Goal: Task Accomplishment & Management: Manage account settings

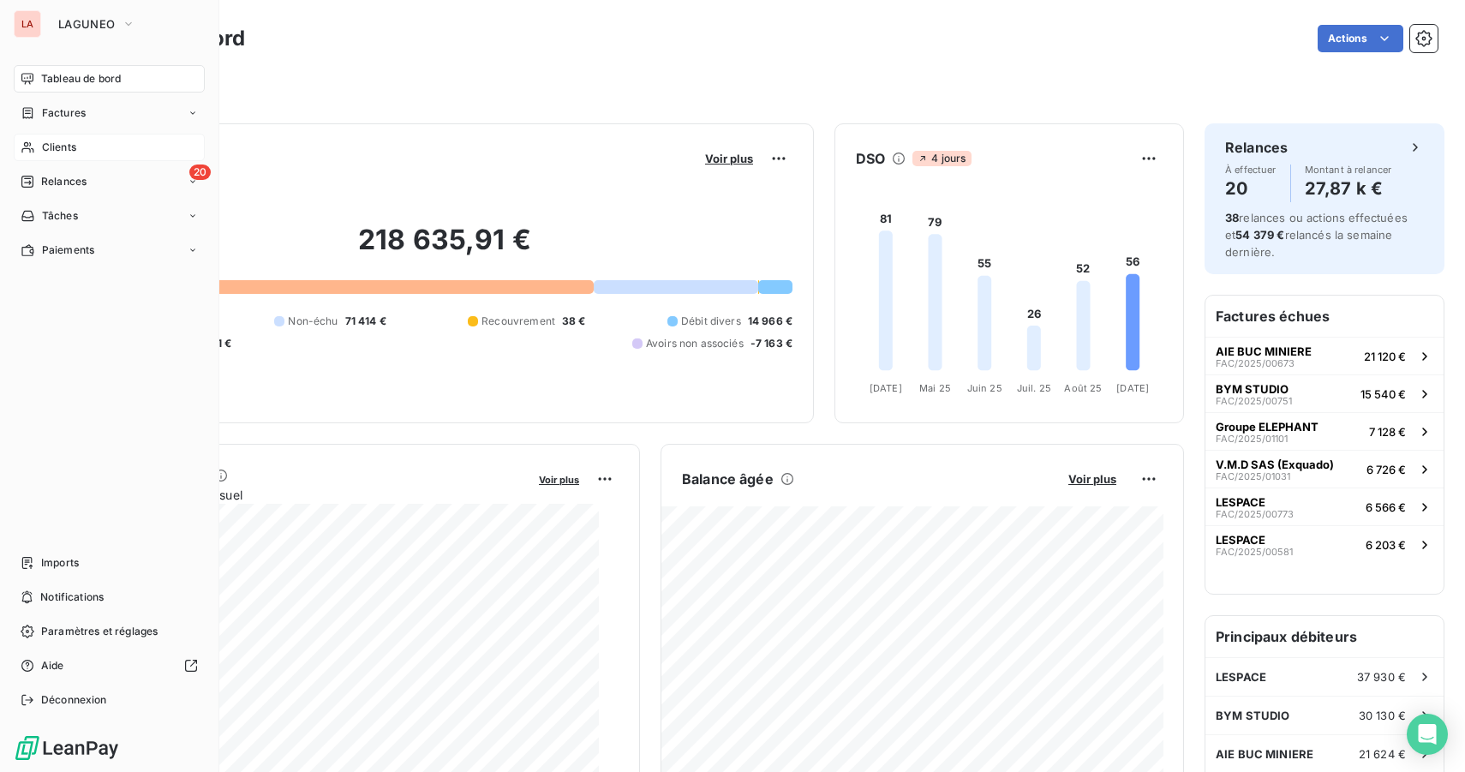
click at [89, 152] on div "Clients" at bounding box center [109, 147] width 191 height 27
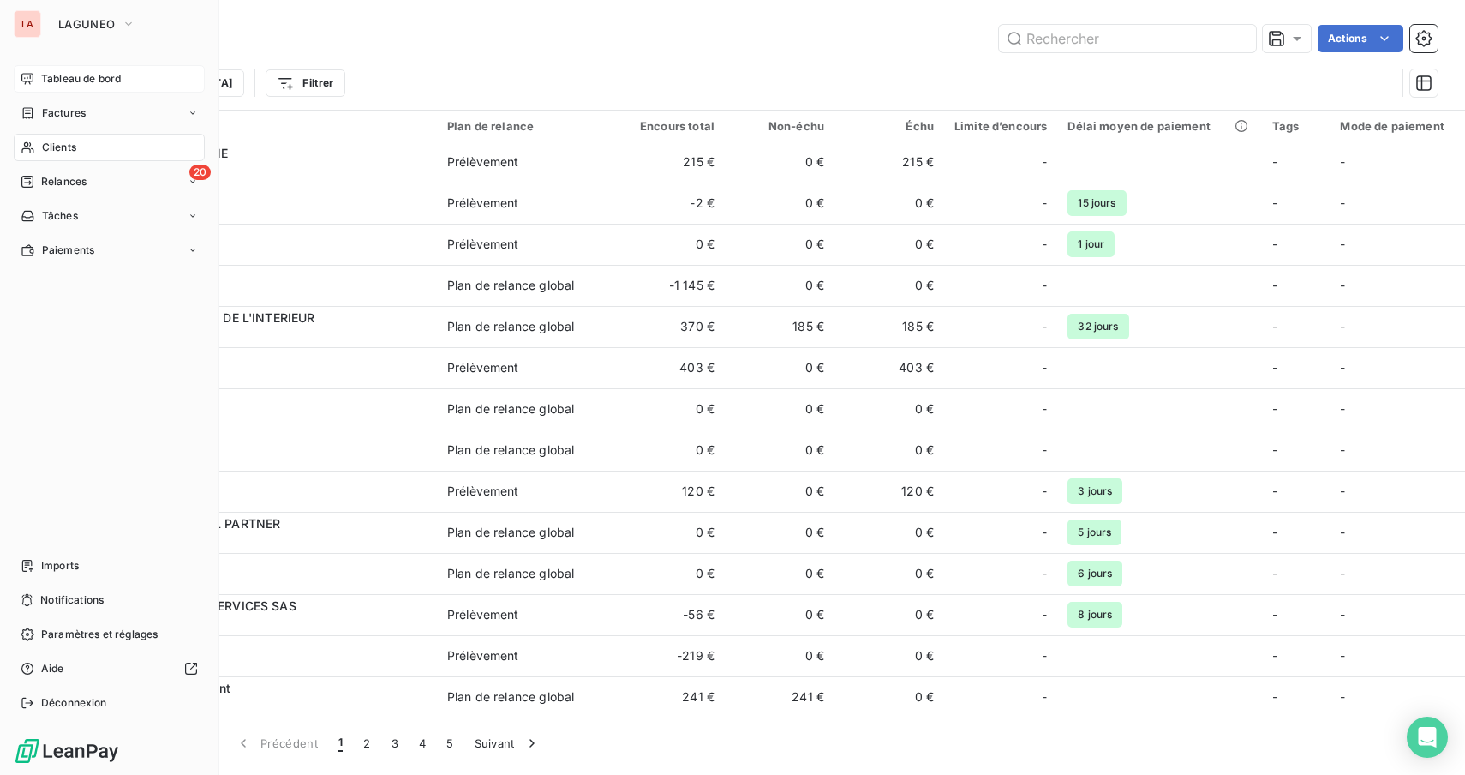
click at [39, 77] on div "Tableau de bord" at bounding box center [109, 78] width 191 height 27
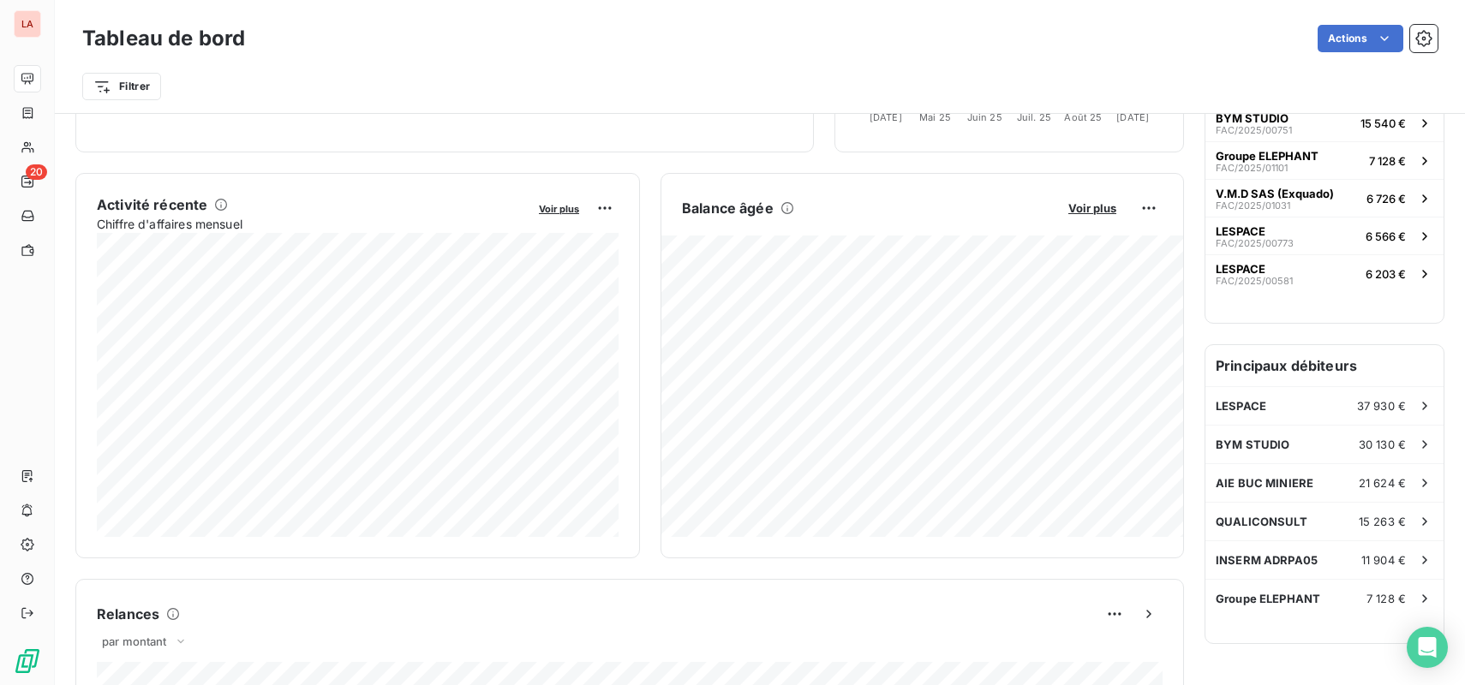
scroll to position [273, 0]
click at [1294, 524] on span "QUALICONSULT" at bounding box center [1262, 520] width 92 height 14
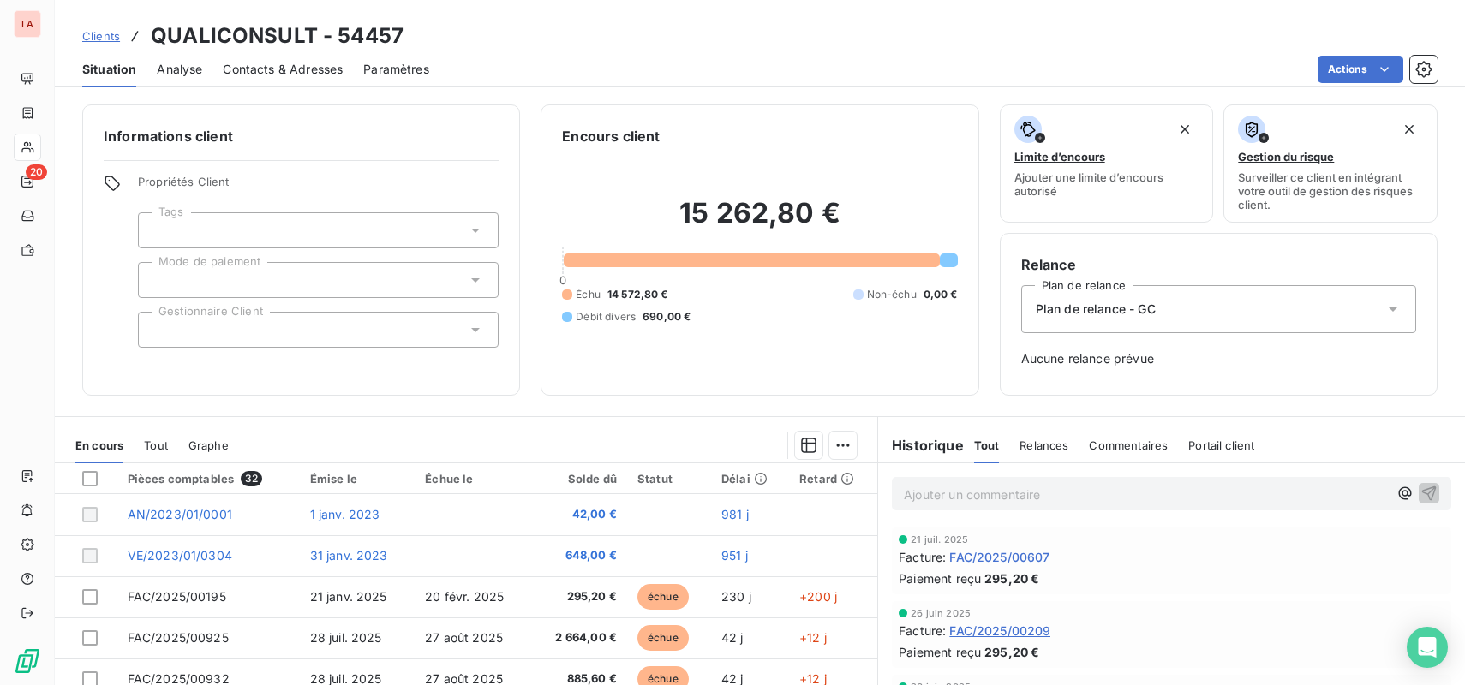
click at [255, 74] on span "Contacts & Adresses" at bounding box center [283, 69] width 120 height 17
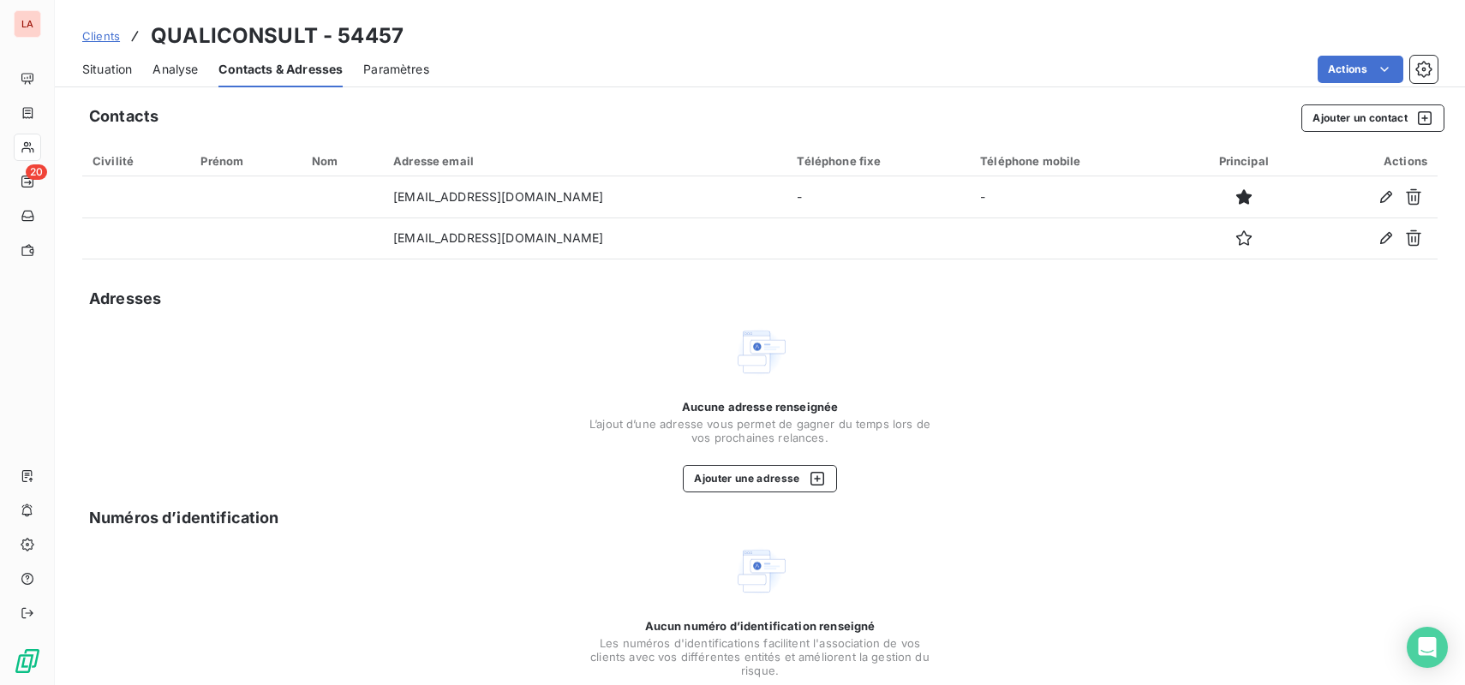
click at [112, 74] on span "Situation" at bounding box center [107, 69] width 50 height 17
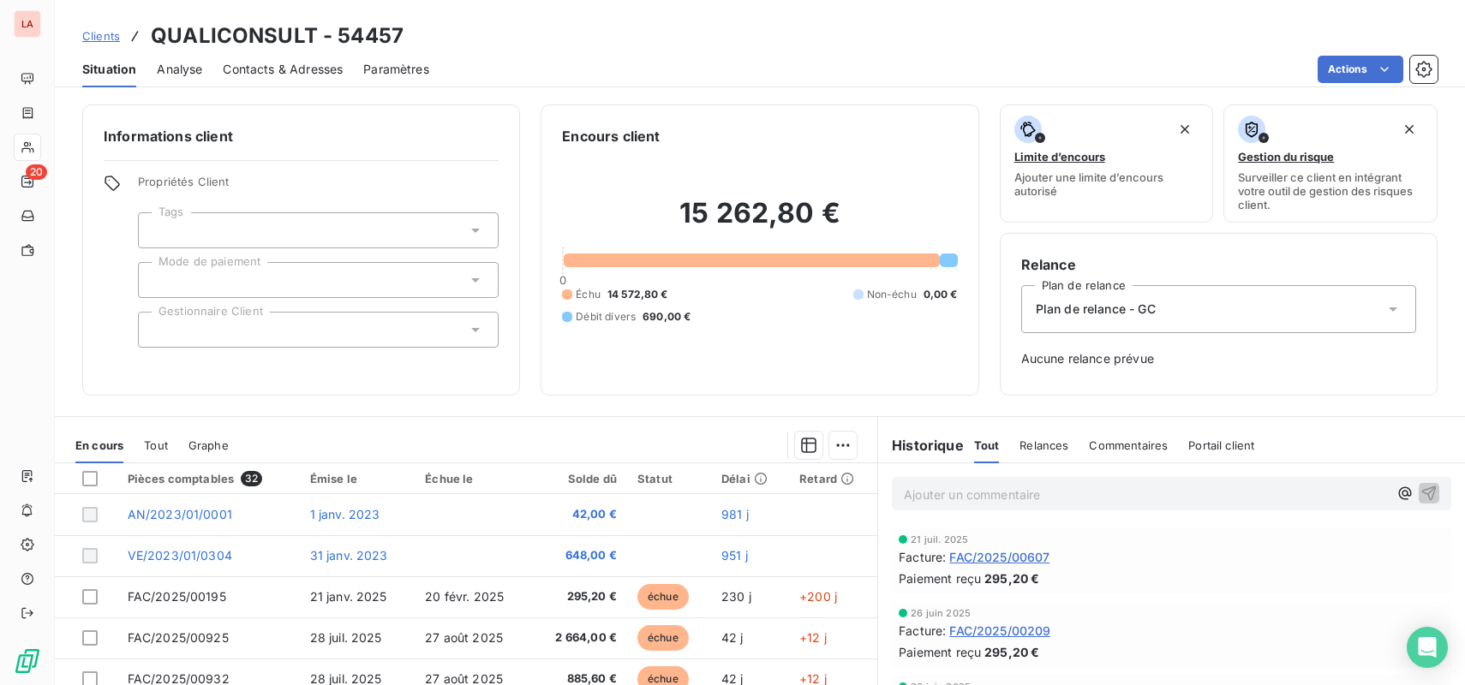
click at [1068, 443] on div "Tout Relances Commentaires Portail client" at bounding box center [1114, 446] width 281 height 36
click at [1044, 455] on div "Relances" at bounding box center [1044, 446] width 49 height 36
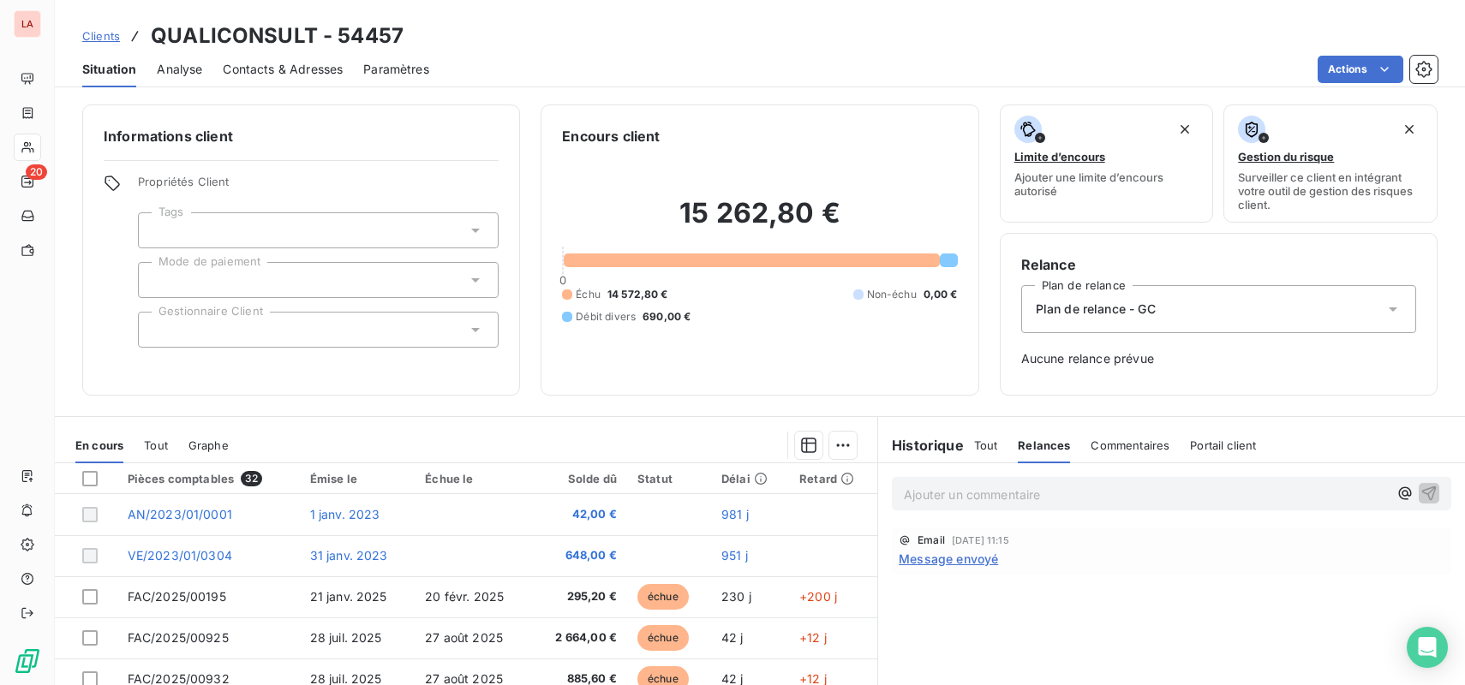
click at [1120, 310] on span "Plan de relance - GC" at bounding box center [1096, 309] width 120 height 17
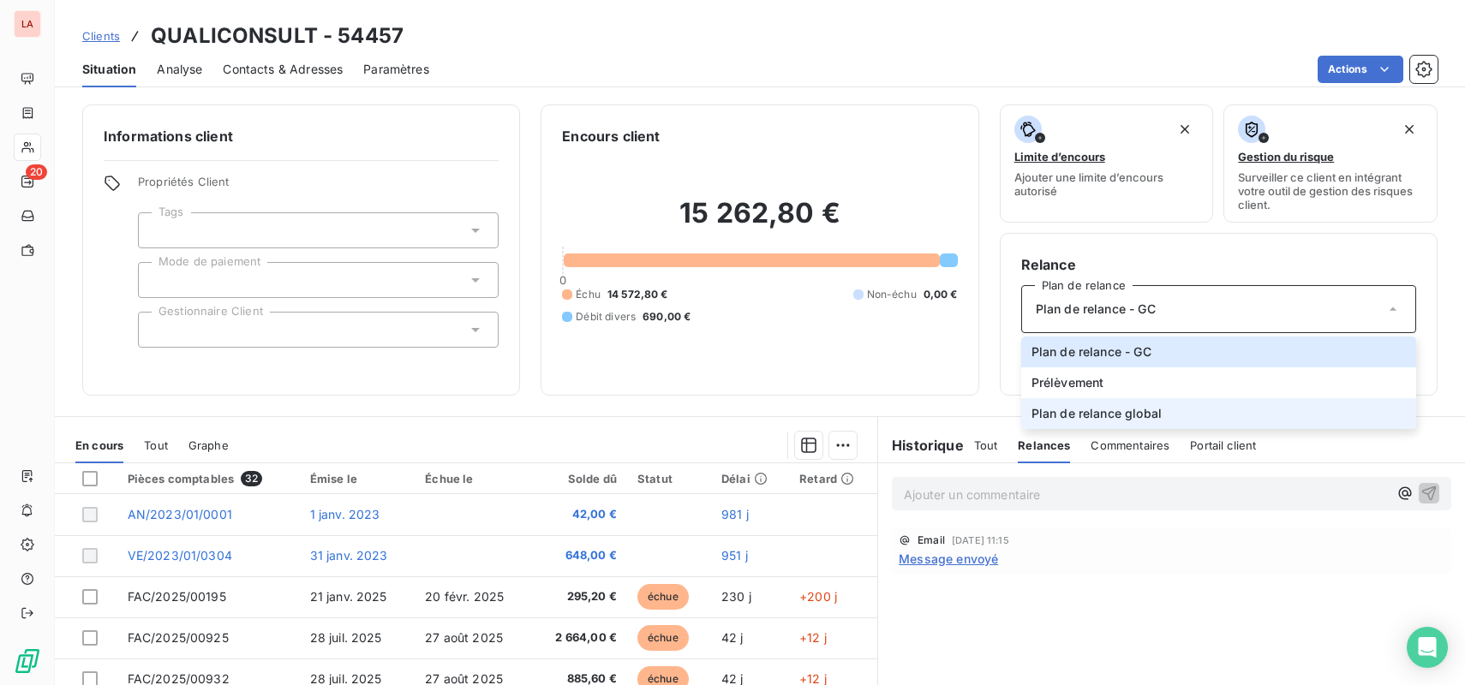
click at [1190, 409] on li "Plan de relance global" at bounding box center [1218, 413] width 395 height 31
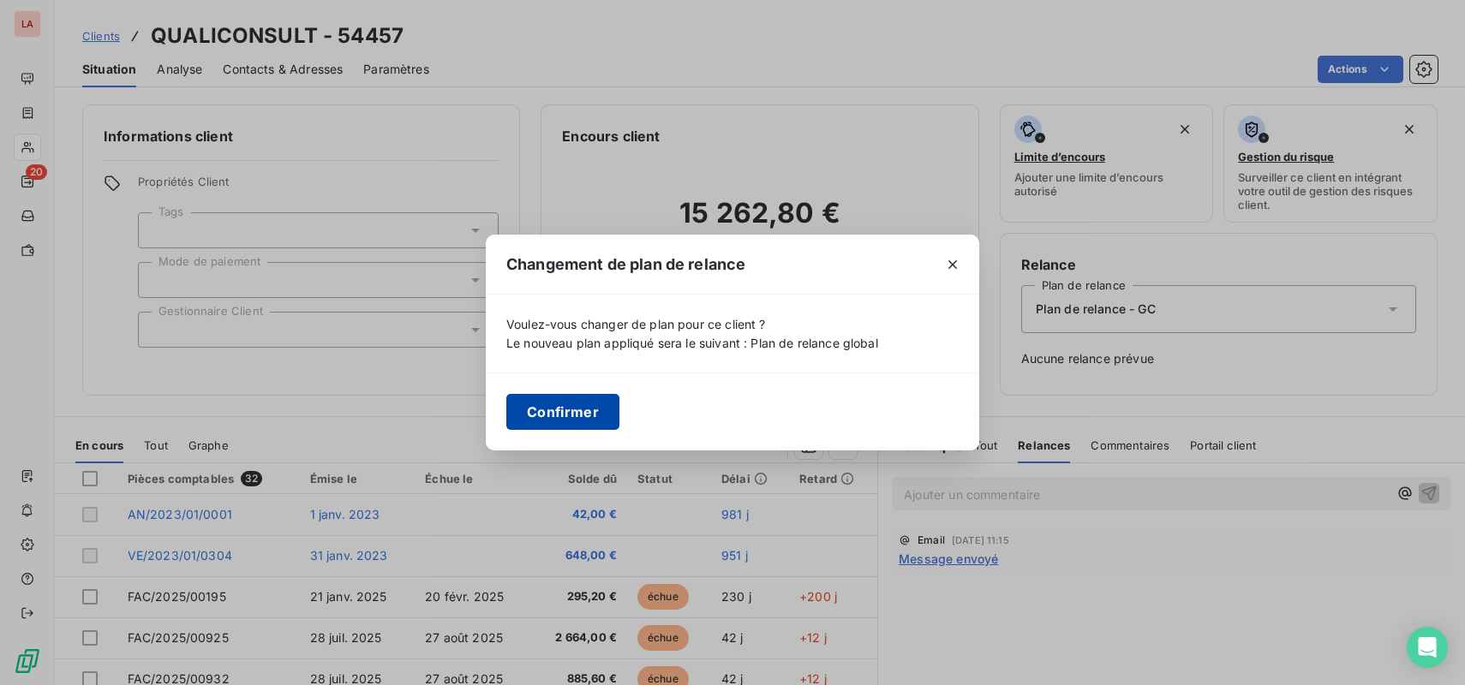
click at [588, 424] on button "Confirmer" at bounding box center [562, 412] width 113 height 36
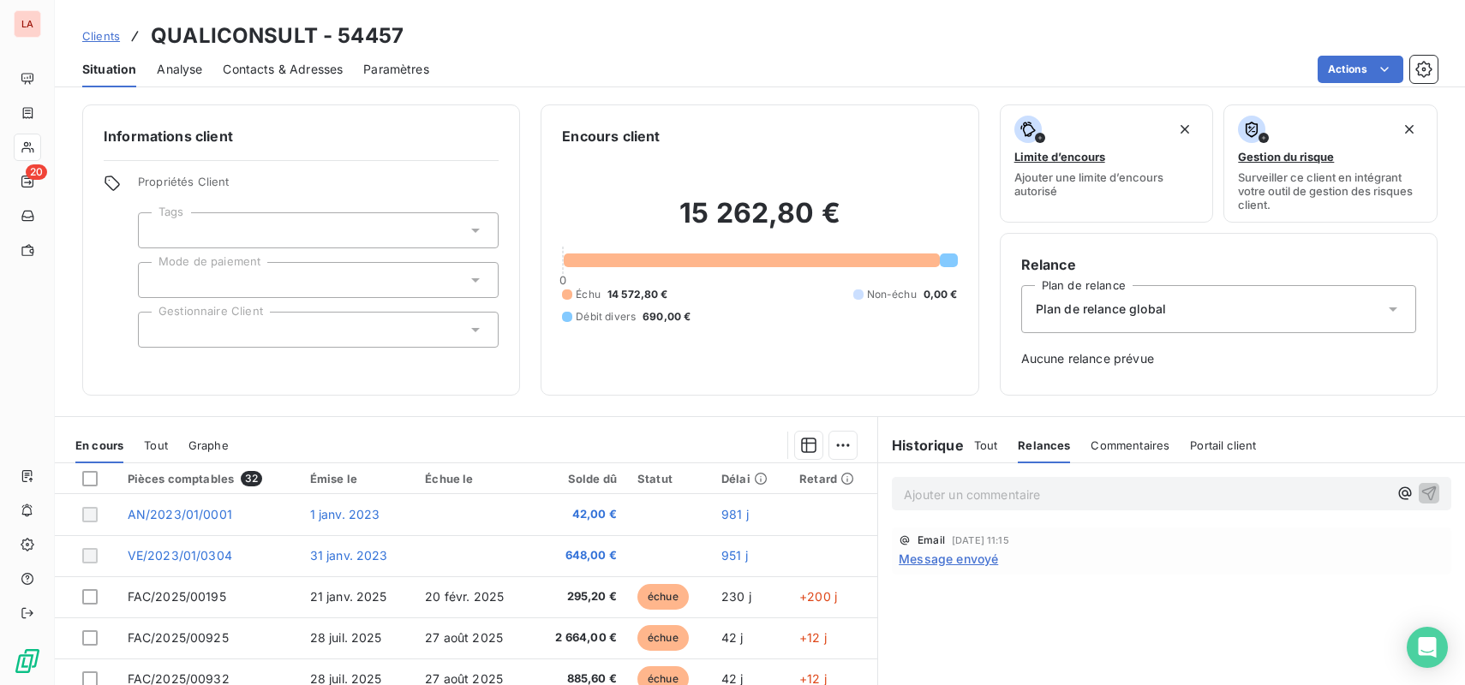
click at [1119, 364] on span "Aucune relance prévue" at bounding box center [1218, 358] width 395 height 17
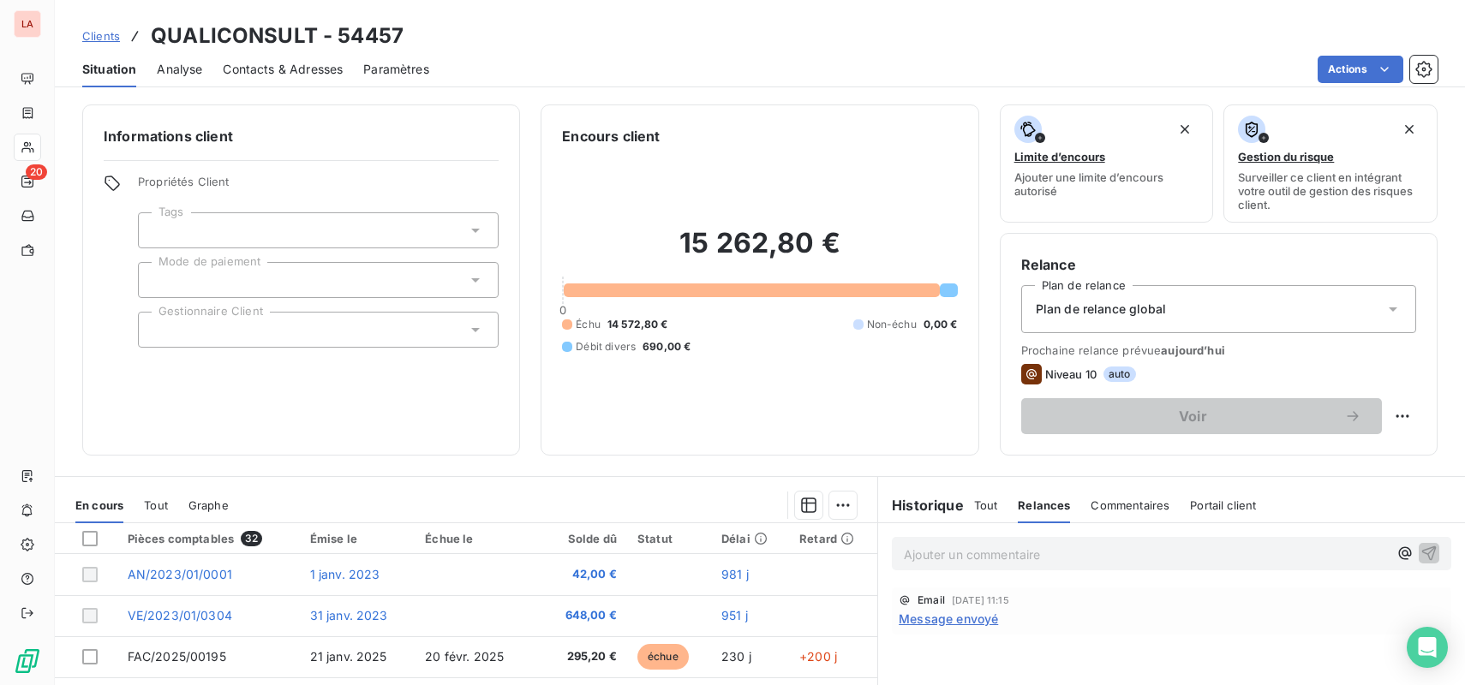
click at [1113, 374] on span "auto" at bounding box center [1120, 374] width 33 height 15
click at [1095, 374] on span "Niveau 10" at bounding box center [1070, 375] width 51 height 14
click at [1401, 413] on html "LA 20 Clients QUALICONSULT - 54457 Situation Analyse Contacts & Adresses Paramè…" at bounding box center [732, 342] width 1465 height 685
click at [1376, 455] on div "Replanifier cette action" at bounding box center [1331, 453] width 153 height 27
select select "8"
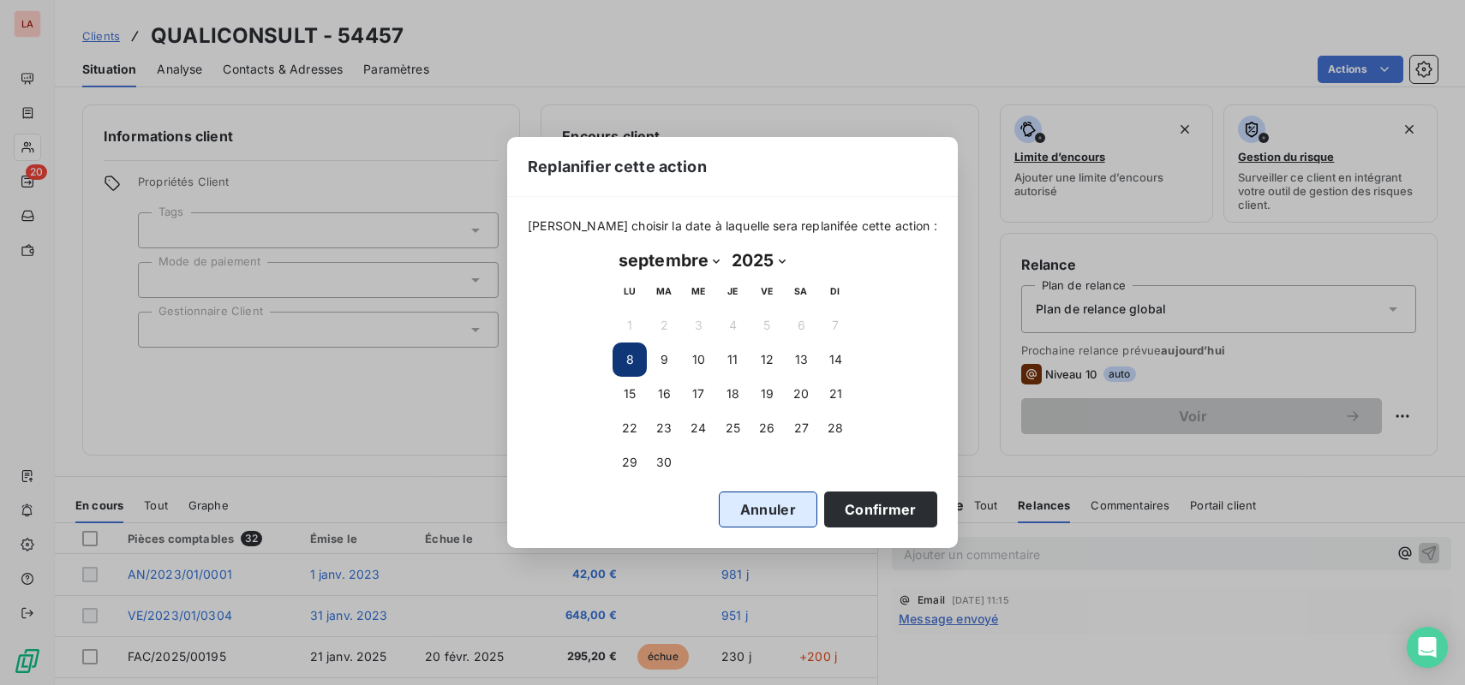
click at [720, 507] on button "Annuler" at bounding box center [768, 510] width 99 height 36
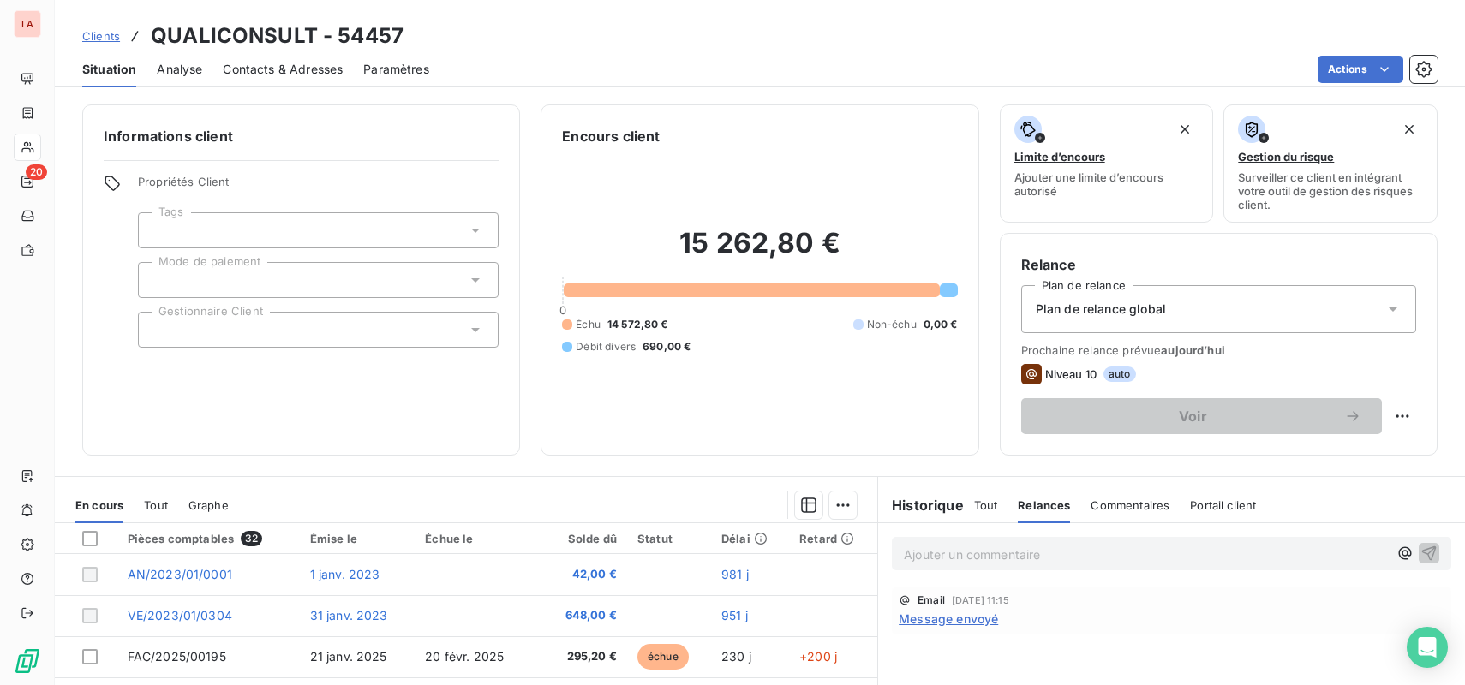
click at [1083, 377] on span "Niveau 10" at bounding box center [1070, 375] width 51 height 14
click at [1116, 376] on span "auto" at bounding box center [1120, 374] width 33 height 15
click at [1326, 294] on div "Plan de relance global" at bounding box center [1218, 309] width 395 height 48
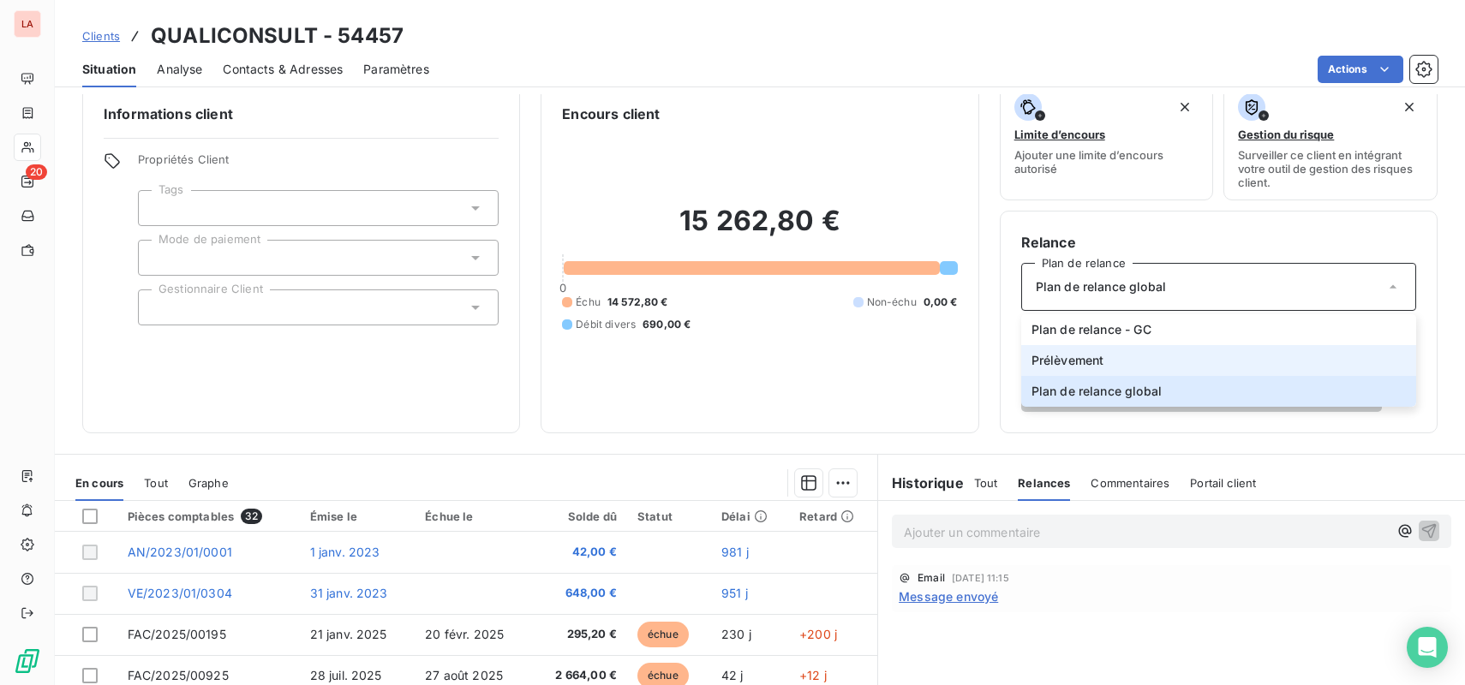
scroll to position [26, 0]
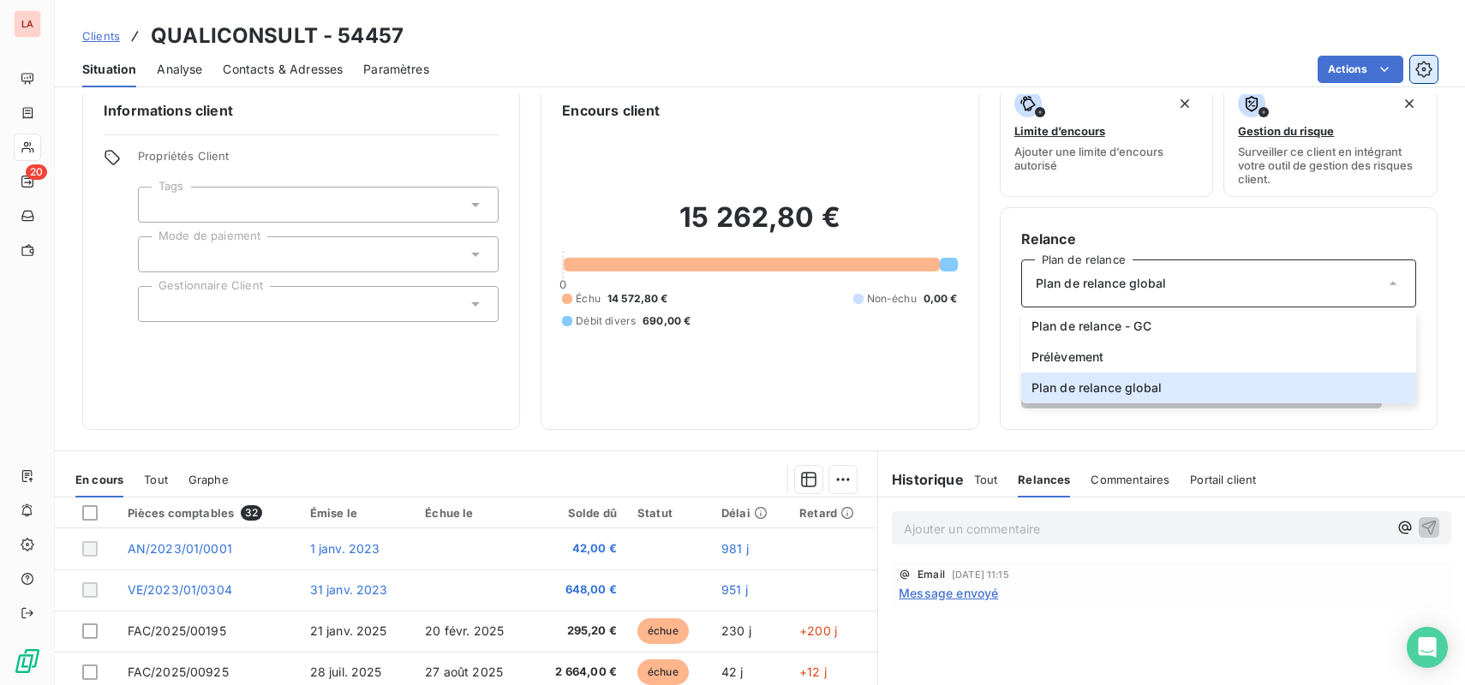
click at [1427, 75] on icon "button" at bounding box center [1424, 69] width 17 height 17
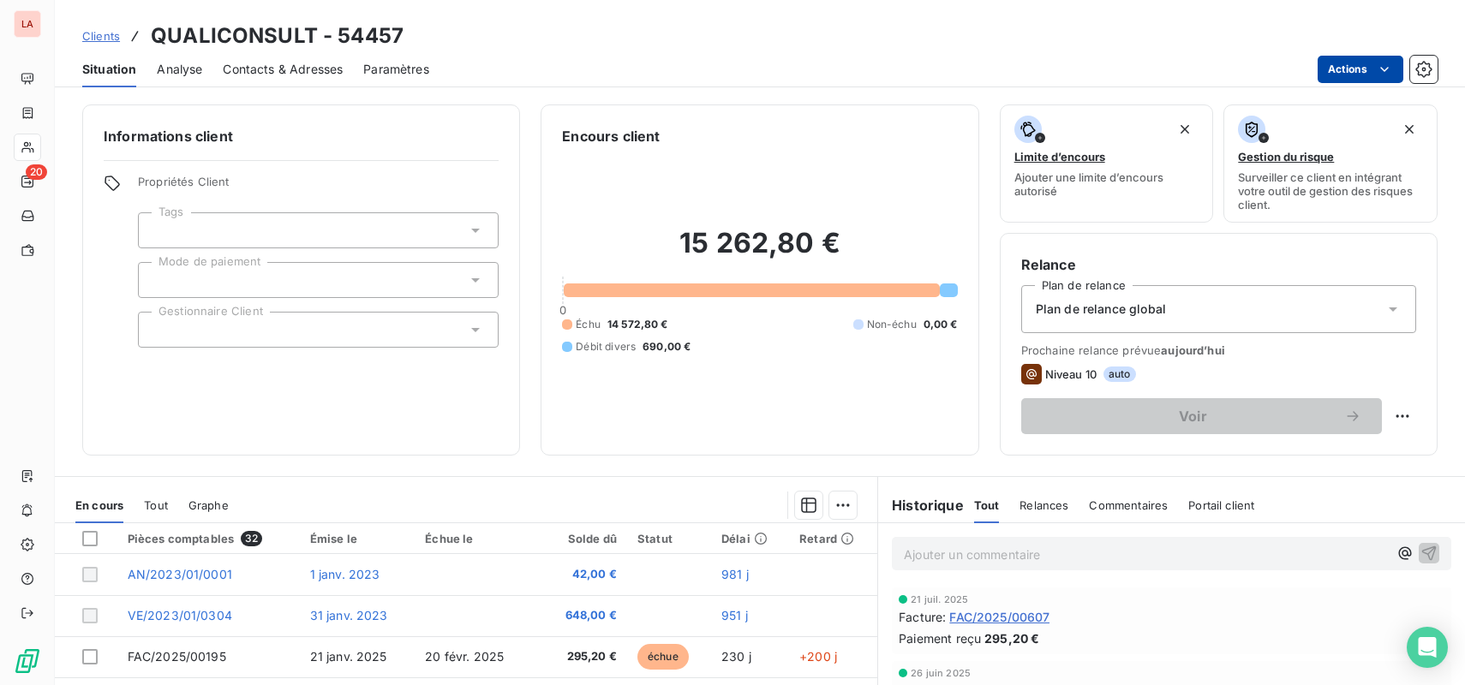
click at [1396, 73] on html "LA 20 Clients QUALICONSULT - 54457 Situation Analyse Contacts & Adresses Paramè…" at bounding box center [732, 342] width 1465 height 685
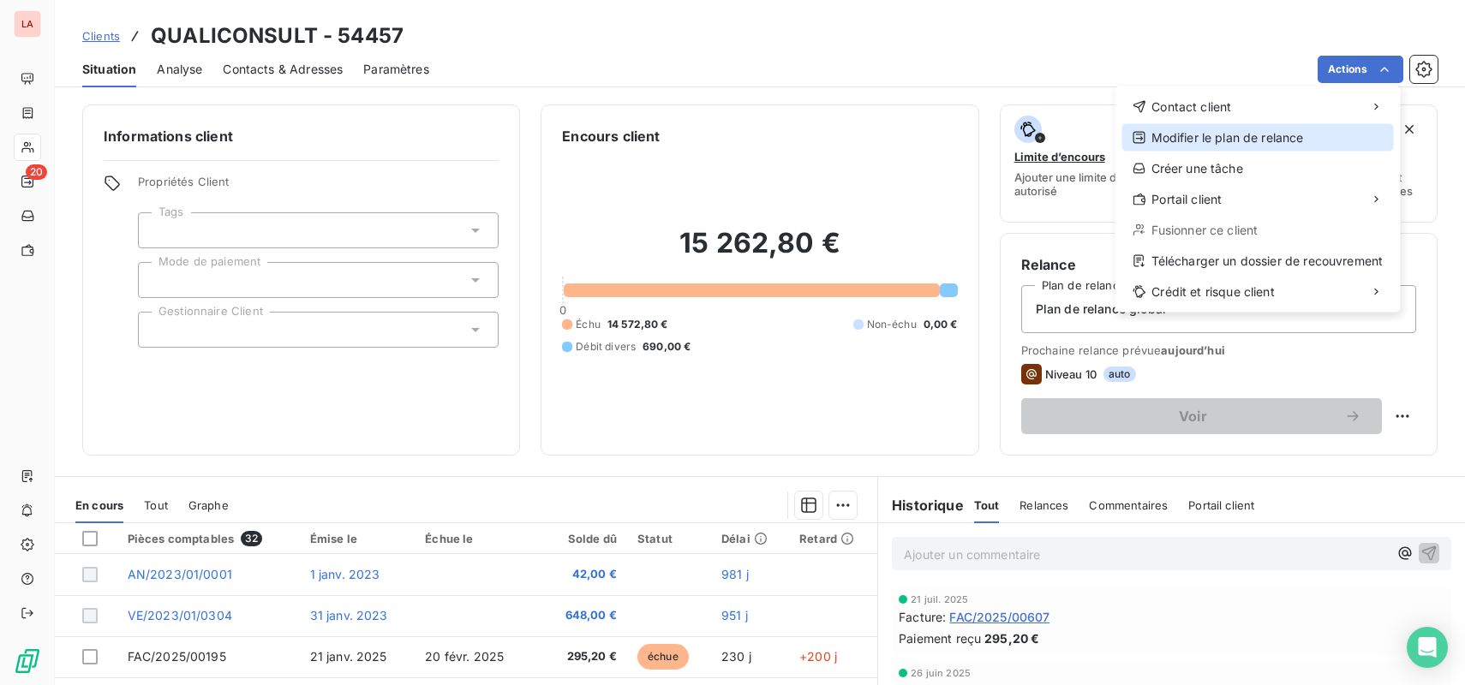
click at [1335, 141] on div "Modifier le plan de relance" at bounding box center [1258, 137] width 272 height 27
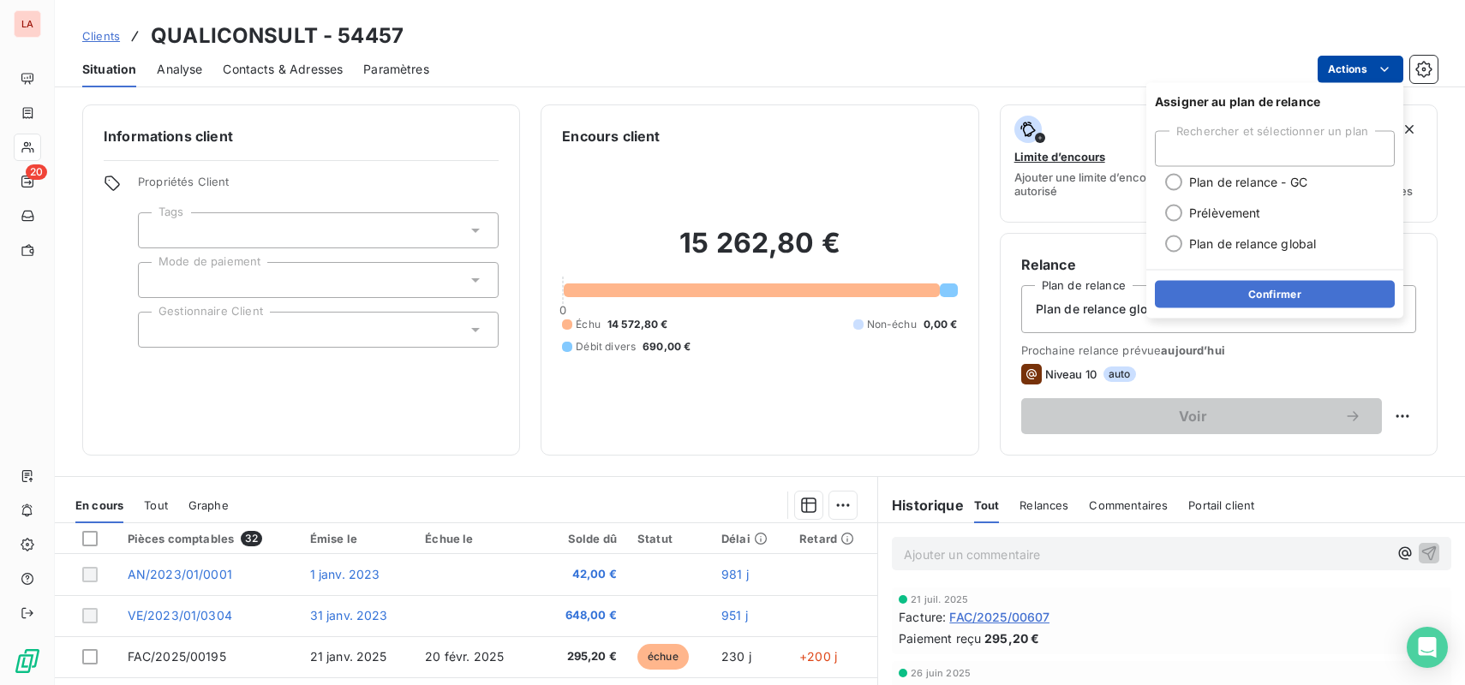
click at [1362, 72] on html "LA 20 Clients QUALICONSULT - 54457 Situation Analyse Contacts & Adresses Paramè…" at bounding box center [732, 342] width 1465 height 685
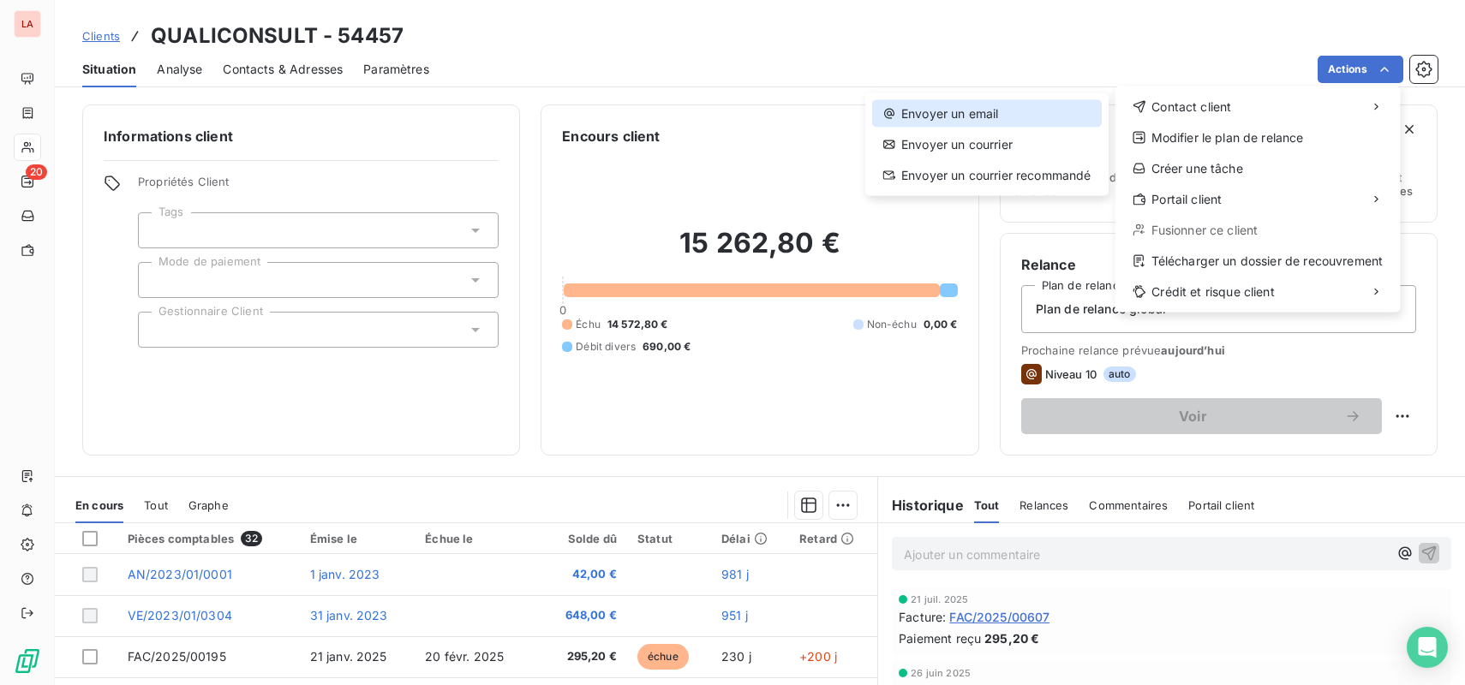
click at [1012, 118] on div "Envoyer un email" at bounding box center [987, 113] width 230 height 27
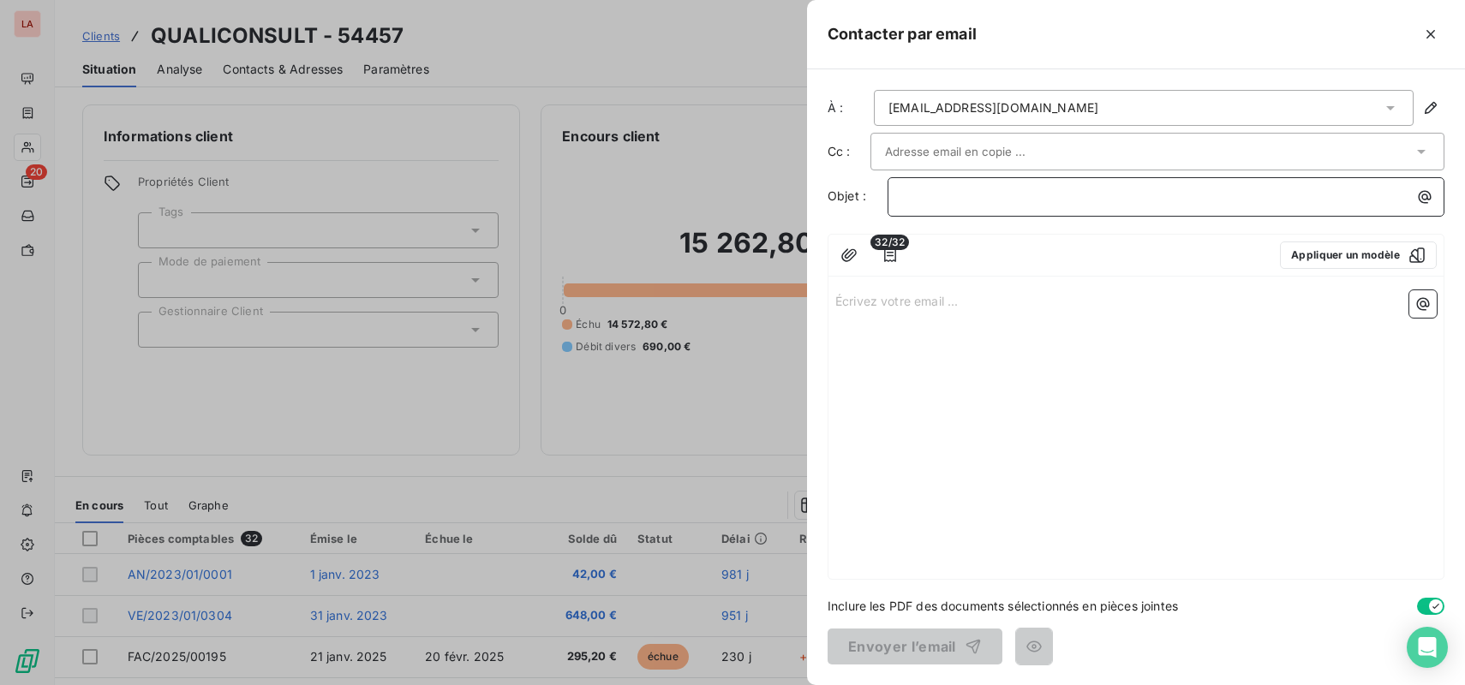
click at [1069, 200] on p "﻿" at bounding box center [1170, 197] width 536 height 20
click at [1316, 271] on div "32/32 Appliquer un modèle" at bounding box center [1136, 256] width 615 height 42
click at [1329, 248] on button "Appliquer un modèle" at bounding box center [1358, 255] width 157 height 27
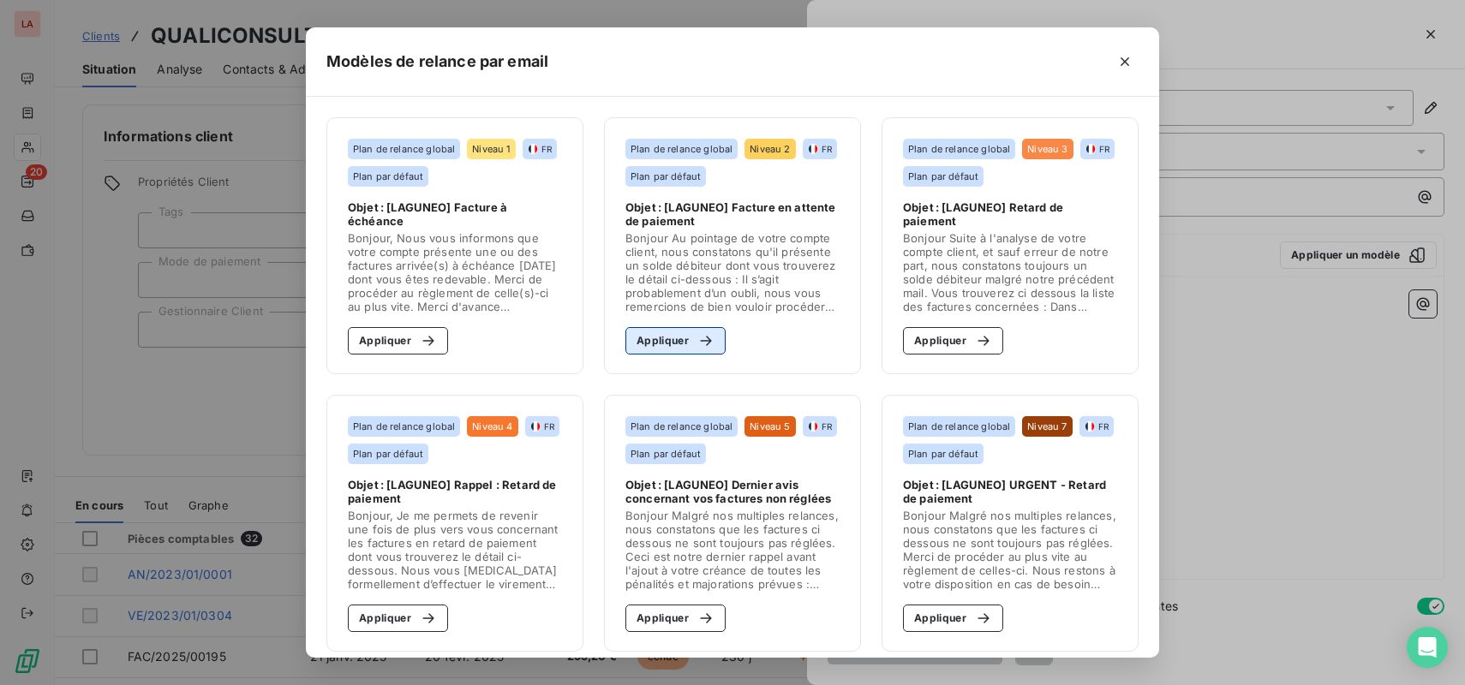
click at [698, 344] on icon "button" at bounding box center [705, 340] width 17 height 17
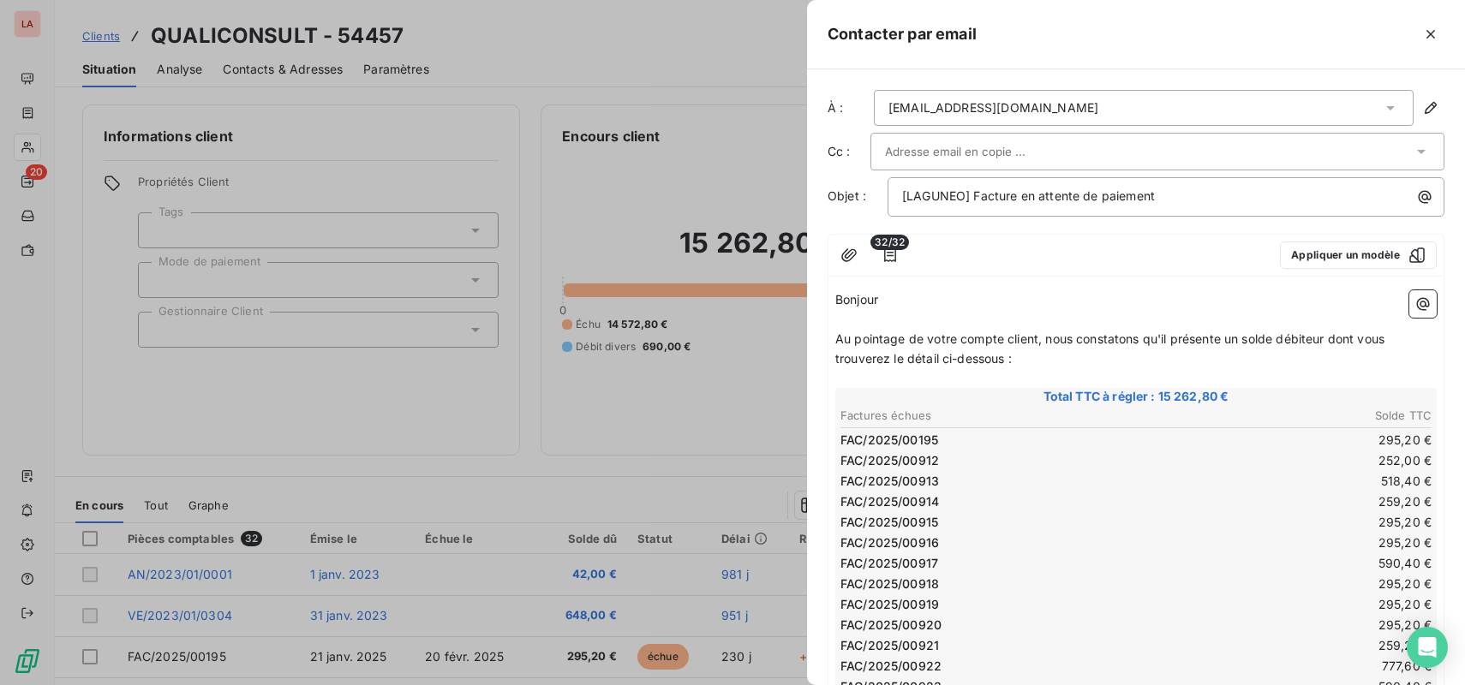
click at [1296, 100] on div "[EMAIL_ADDRESS][DOMAIN_NAME]" at bounding box center [1144, 108] width 540 height 36
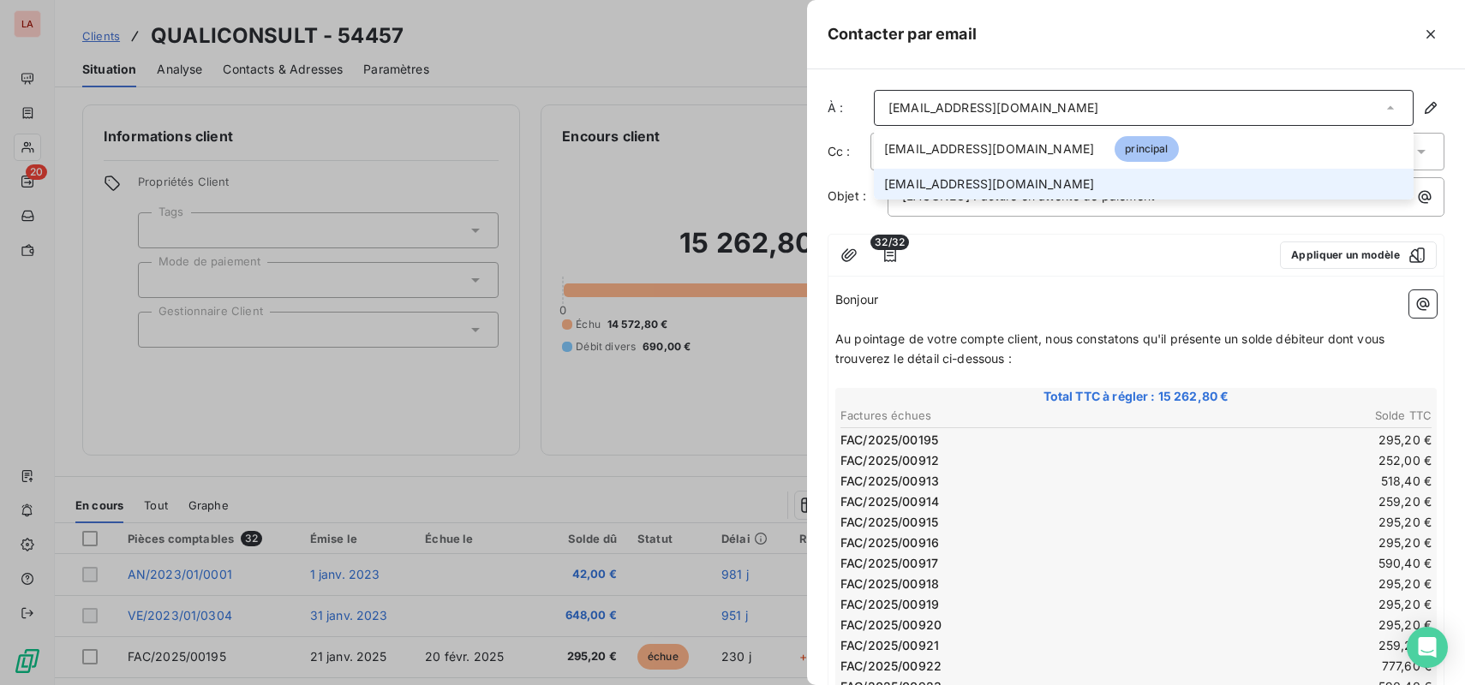
click at [1269, 182] on li "[EMAIL_ADDRESS][DOMAIN_NAME]" at bounding box center [1144, 184] width 540 height 31
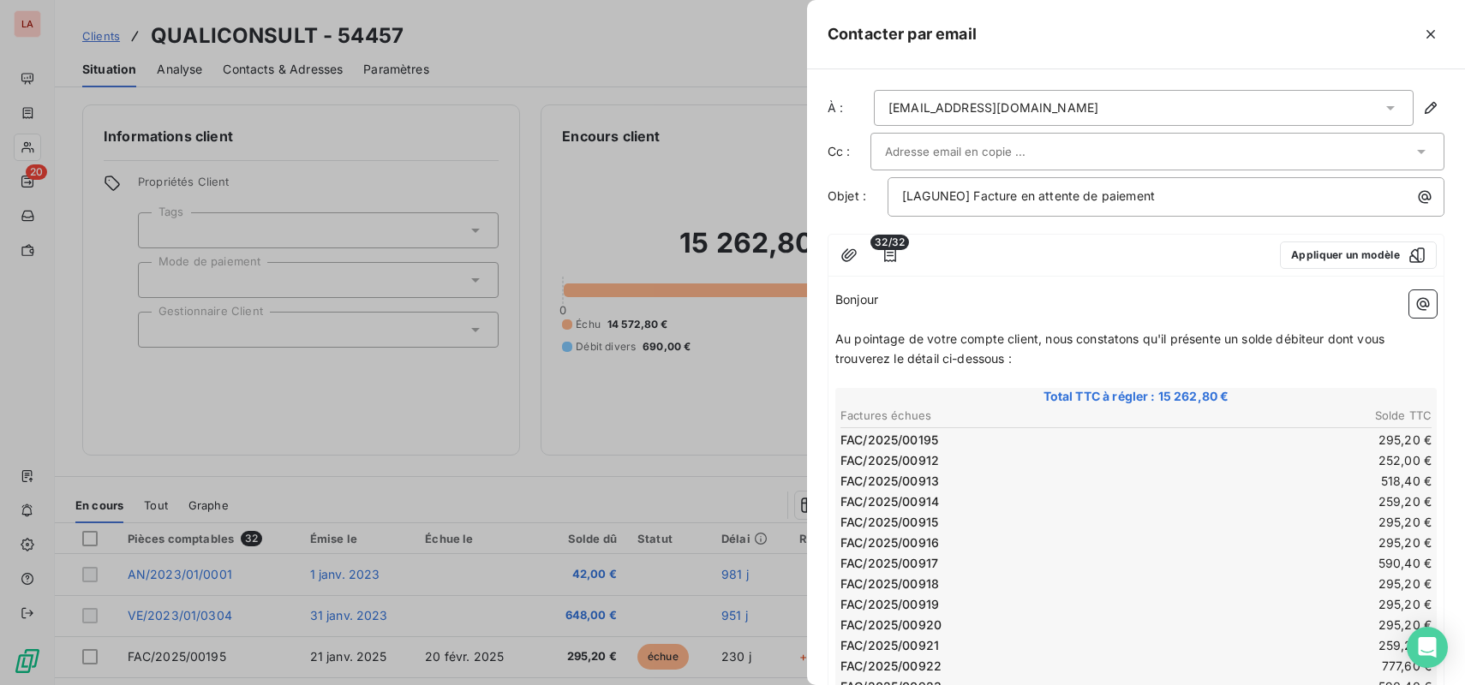
click at [1129, 153] on div at bounding box center [1149, 152] width 528 height 26
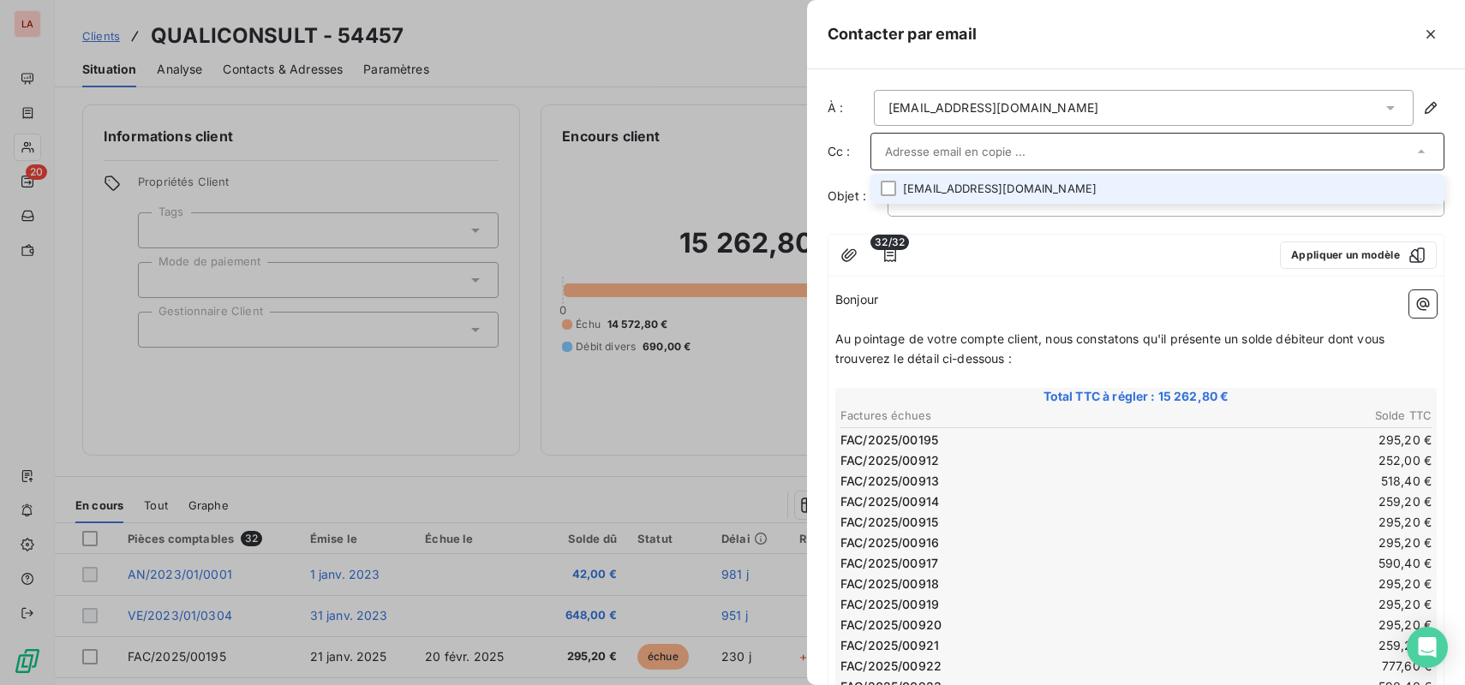
click at [1133, 187] on li "[EMAIL_ADDRESS][DOMAIN_NAME]" at bounding box center [1158, 189] width 574 height 30
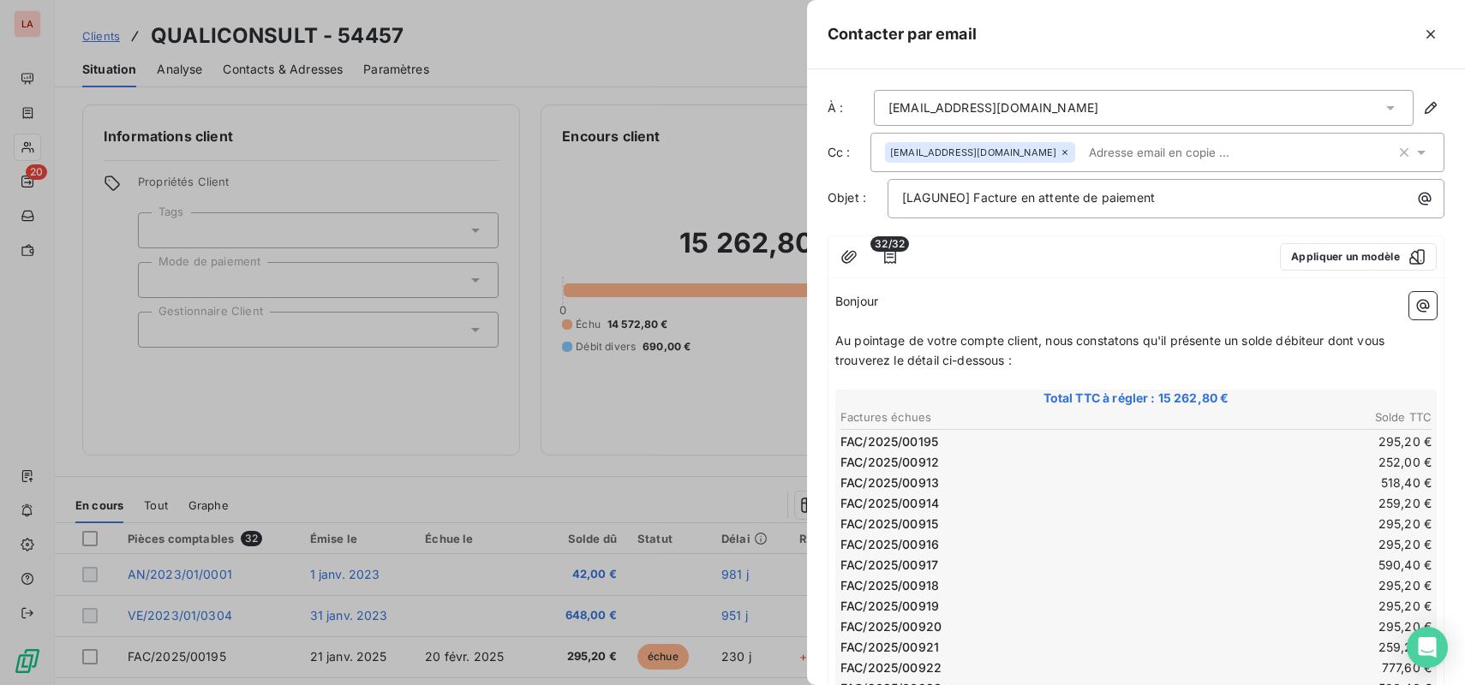
click at [1254, 79] on div "À : [EMAIL_ADDRESS][DOMAIN_NAME] Cc : [EMAIL_ADDRESS][DOMAIN_NAME] Objet : [LAG…" at bounding box center [1136, 377] width 658 height 616
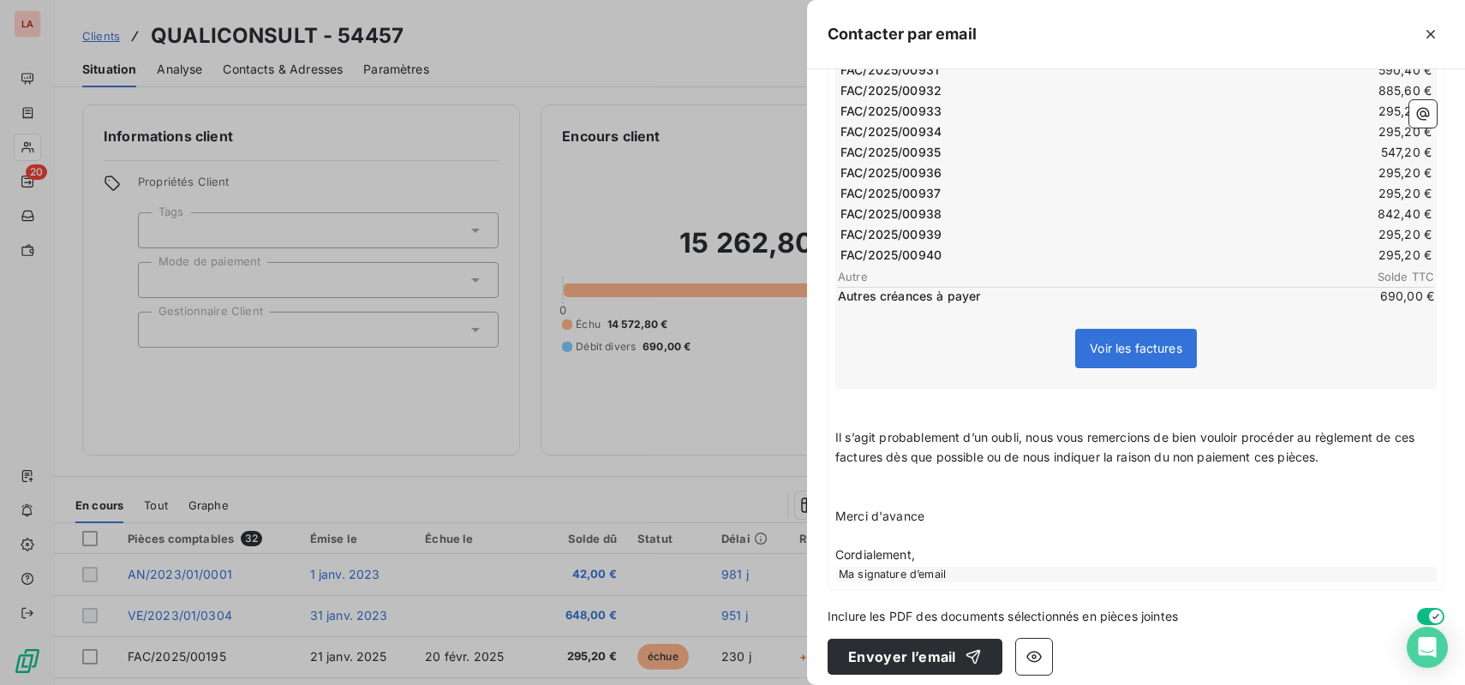
scroll to position [782, 0]
click at [923, 647] on button "Envoyer l’email" at bounding box center [915, 658] width 175 height 36
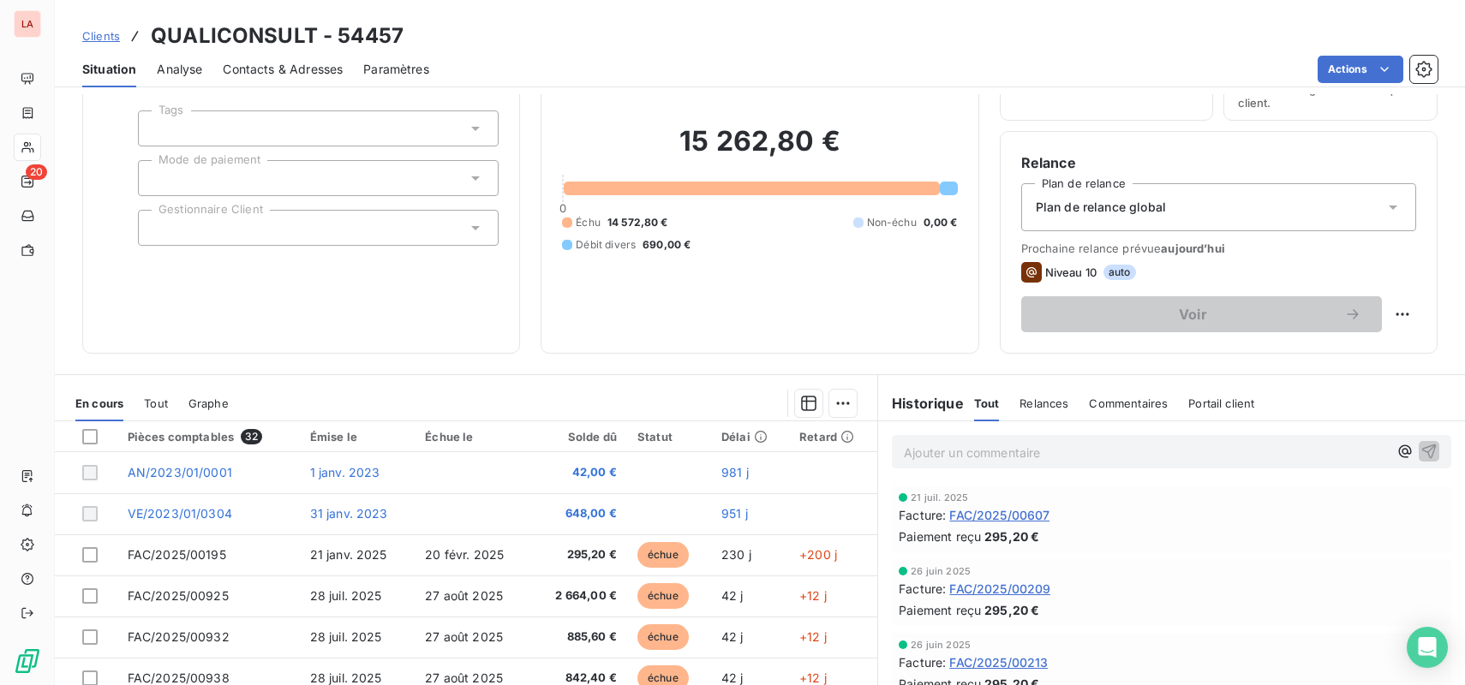
scroll to position [107, 0]
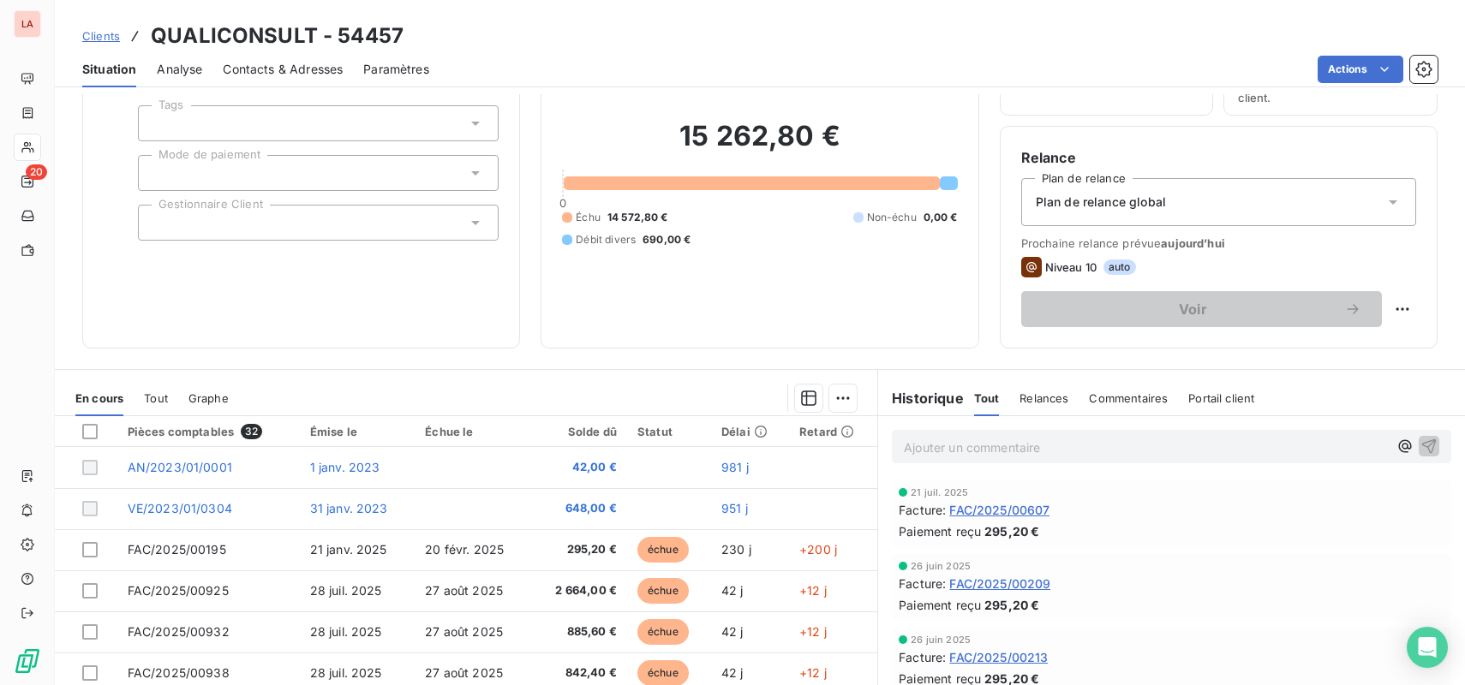
click at [1049, 409] on div "Relances" at bounding box center [1044, 398] width 49 height 36
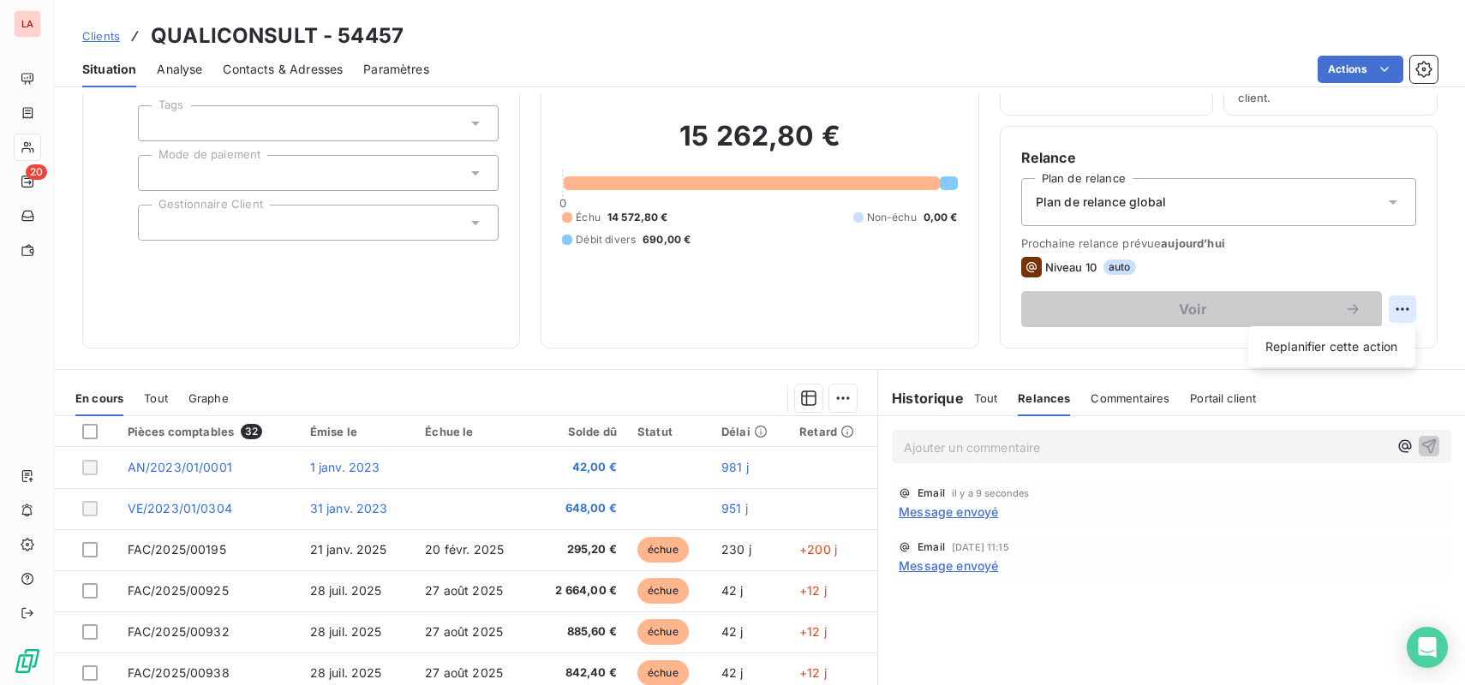
click at [1404, 307] on html "LA 20 Clients QUALICONSULT - 54457 Situation Analyse Contacts & Adresses Paramè…" at bounding box center [732, 342] width 1465 height 685
click at [1350, 345] on div "Replanifier cette action" at bounding box center [1331, 346] width 153 height 27
select select "8"
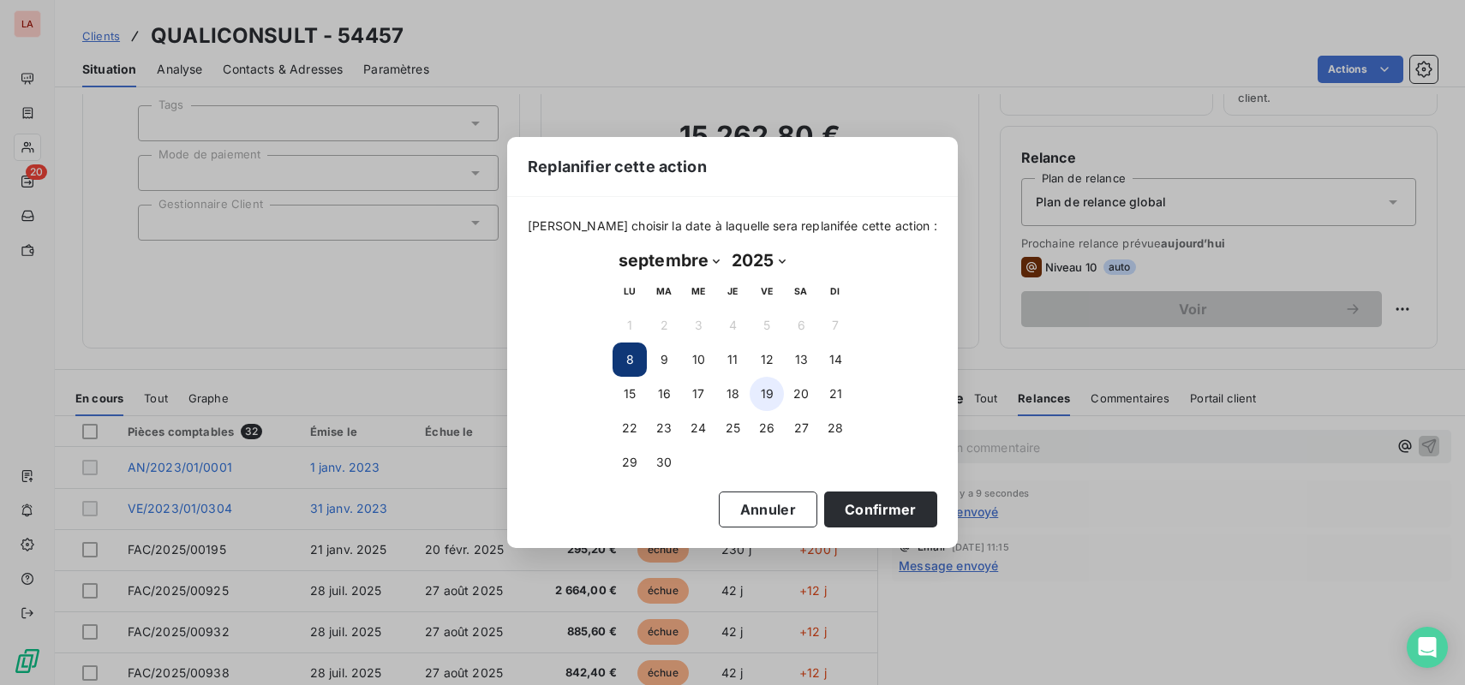
click at [769, 392] on button "19" at bounding box center [767, 394] width 34 height 34
click at [869, 514] on button "Confirmer" at bounding box center [880, 510] width 113 height 36
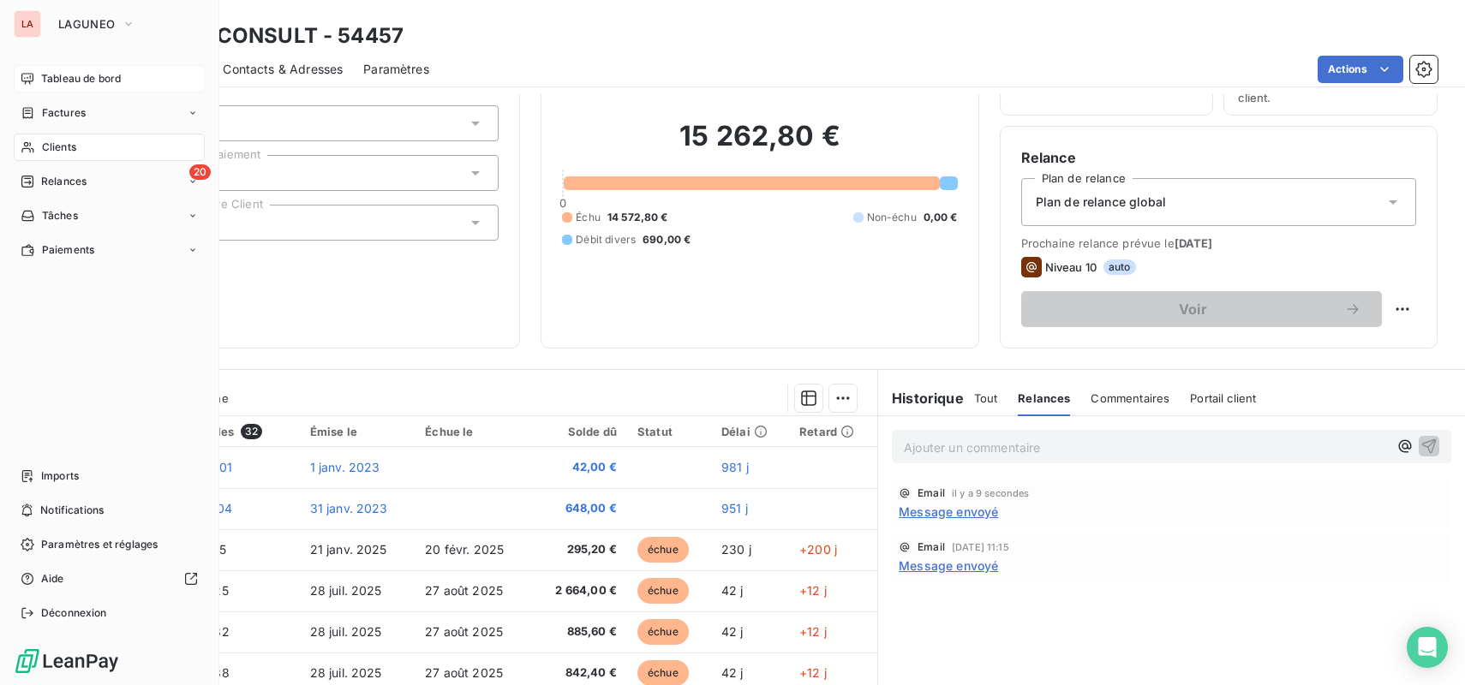
click at [92, 83] on span "Tableau de bord" at bounding box center [81, 78] width 80 height 15
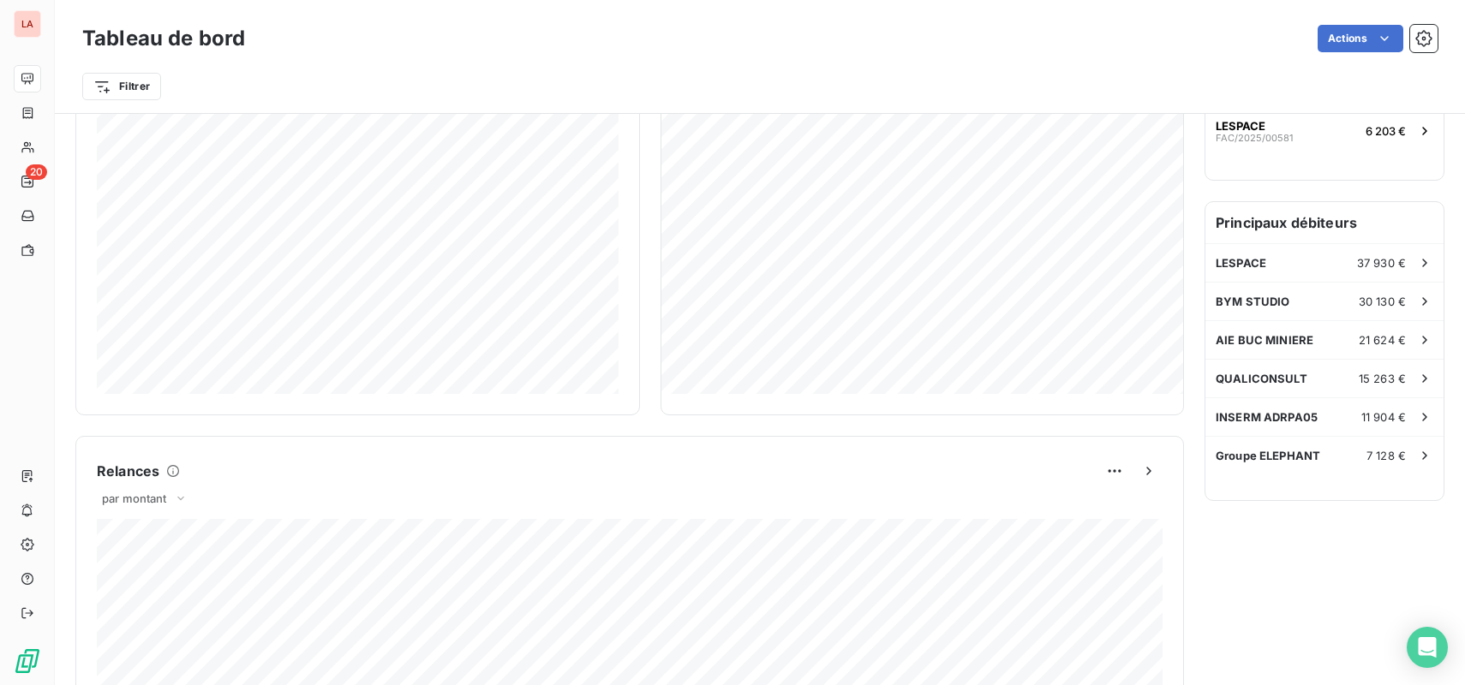
scroll to position [417, 0]
click at [1343, 413] on div "INSERM ADRPA05 11 904 €" at bounding box center [1325, 415] width 238 height 38
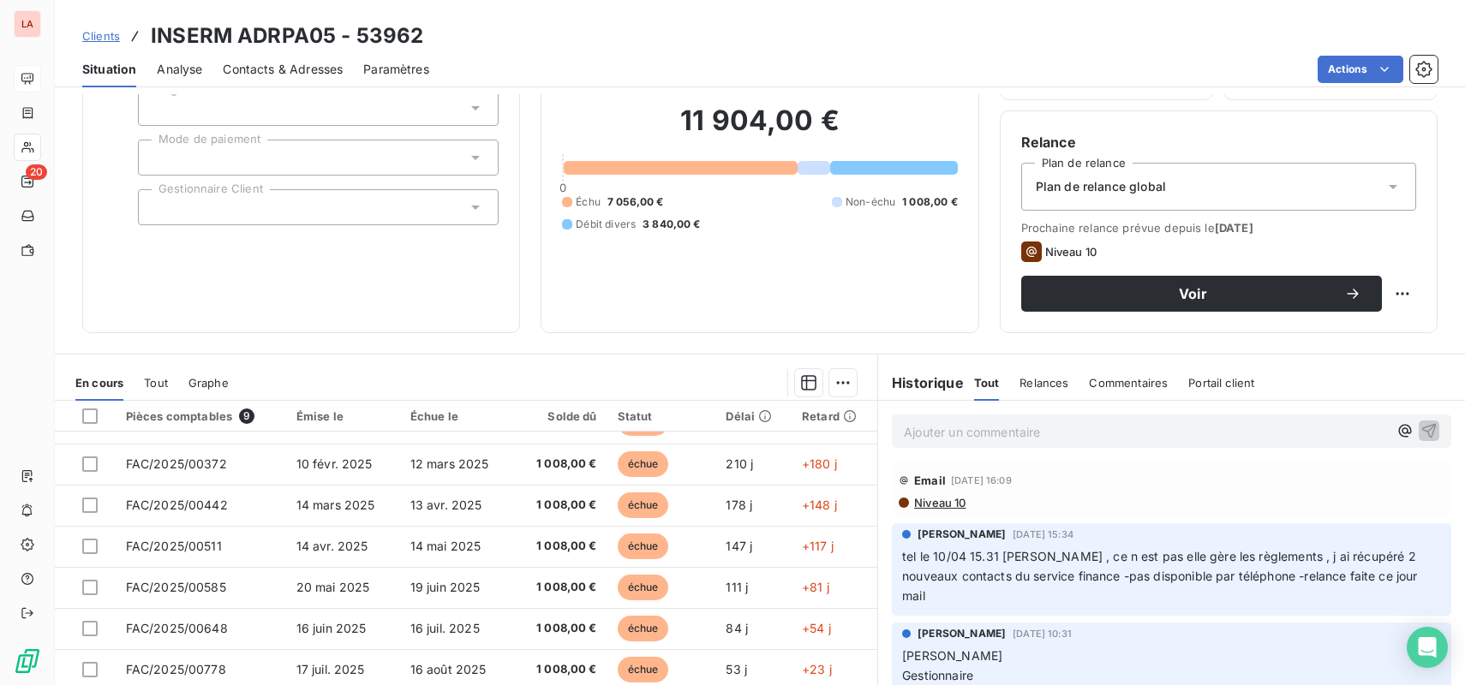
scroll to position [2083, 0]
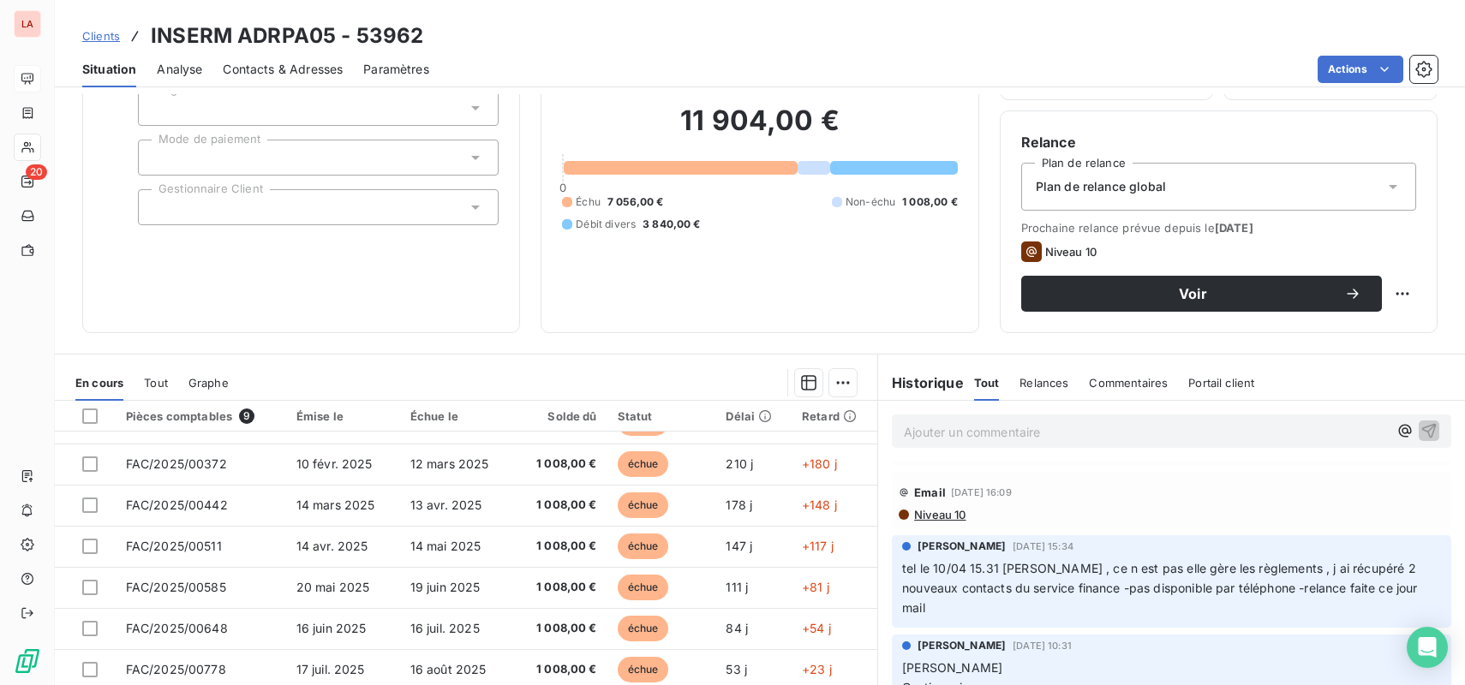
click at [253, 70] on span "Contacts & Adresses" at bounding box center [283, 69] width 120 height 17
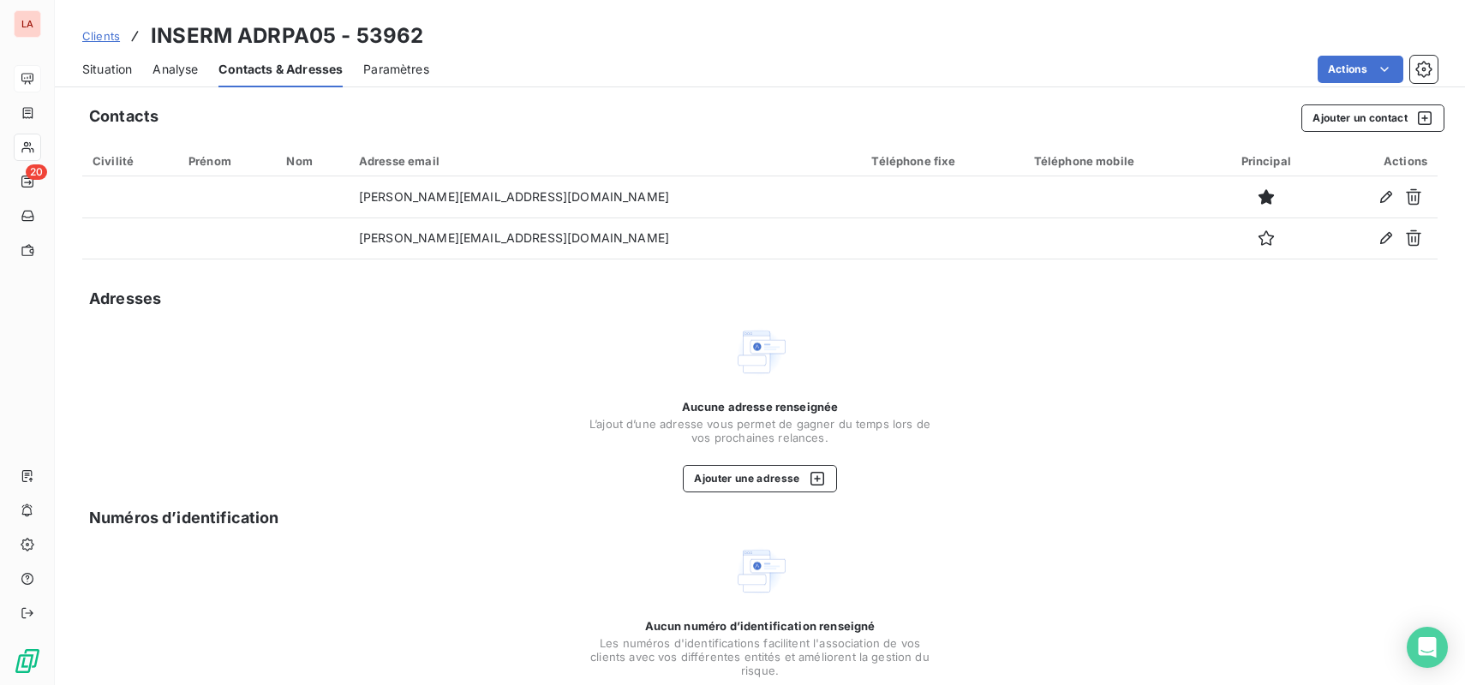
click at [118, 79] on div "Situation" at bounding box center [107, 69] width 50 height 36
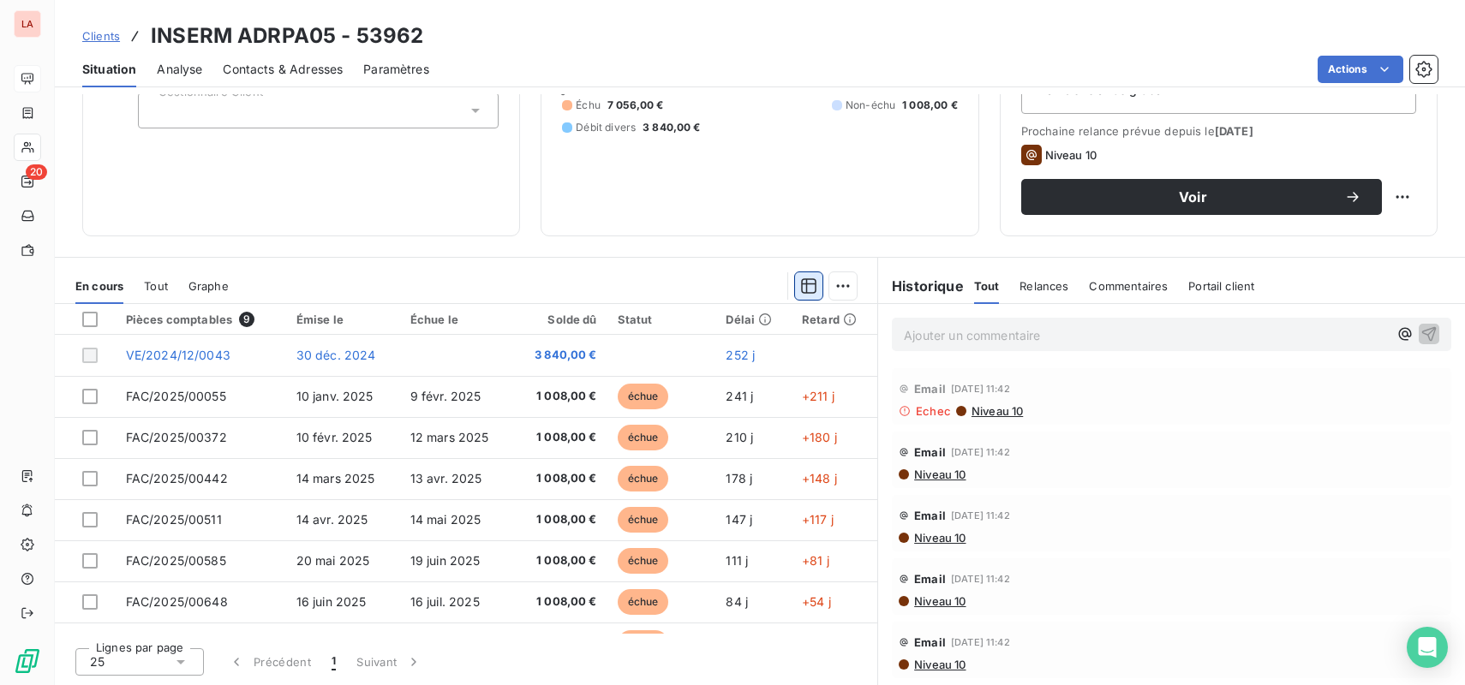
scroll to position [219, 0]
